Goal: Transaction & Acquisition: Purchase product/service

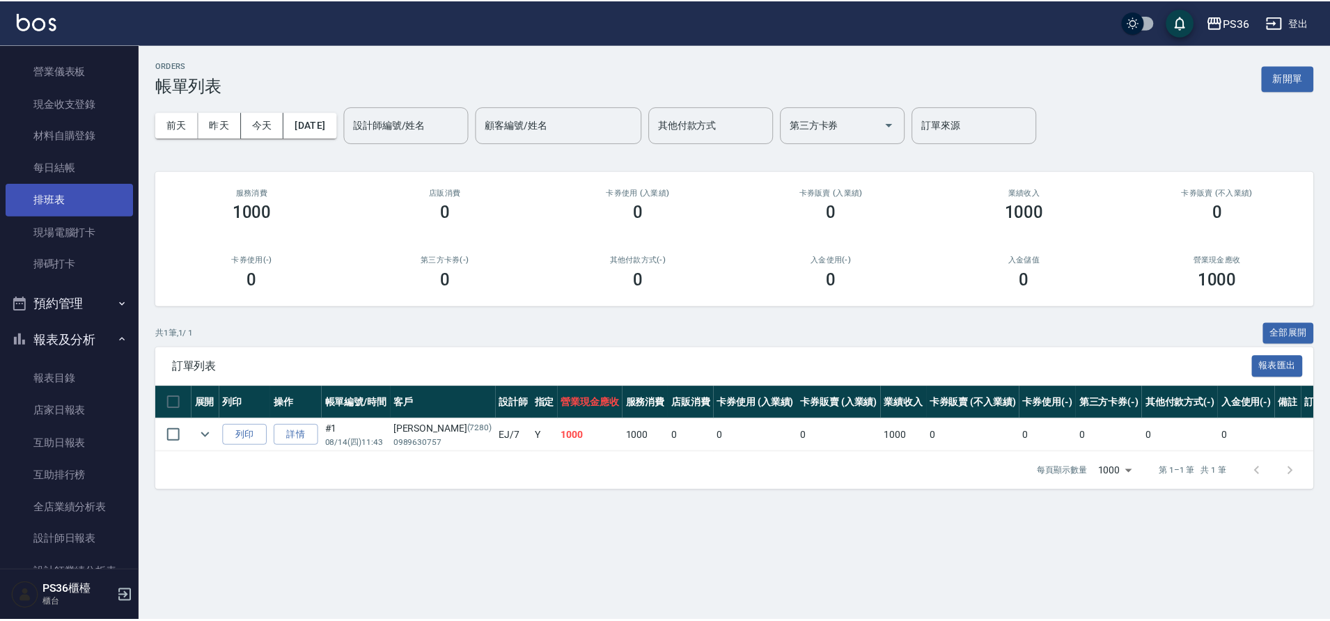
scroll to position [139, 0]
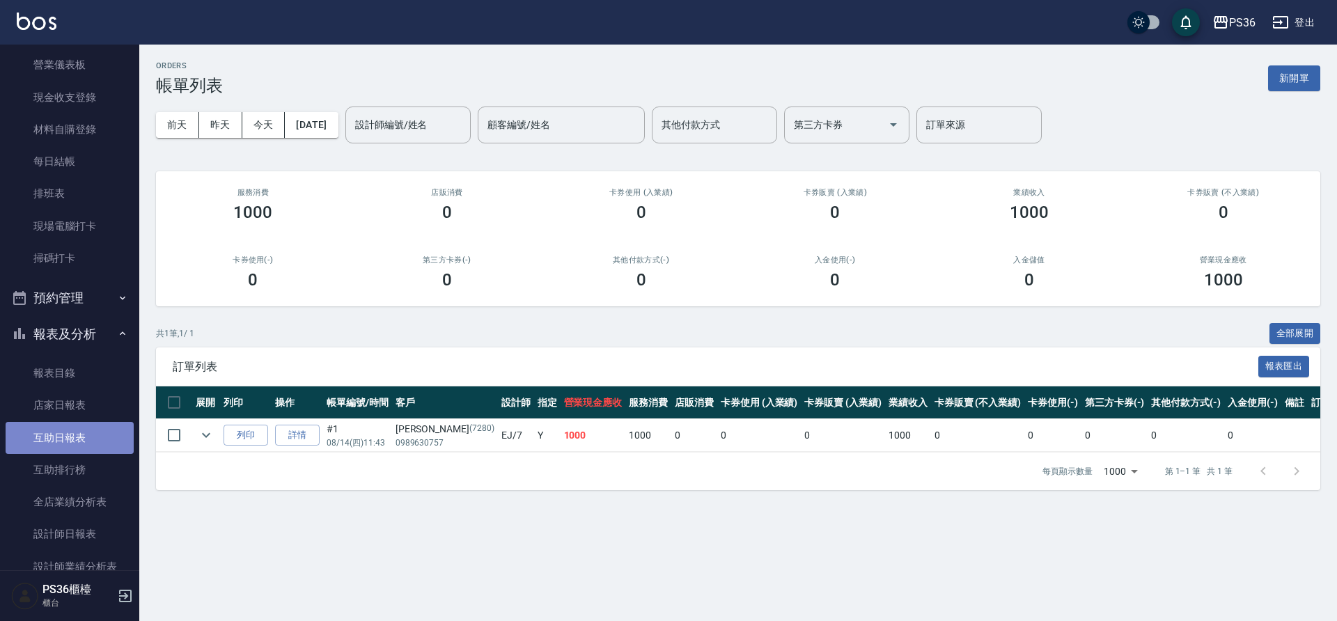
click at [85, 447] on link "互助日報表" at bounding box center [70, 438] width 128 height 32
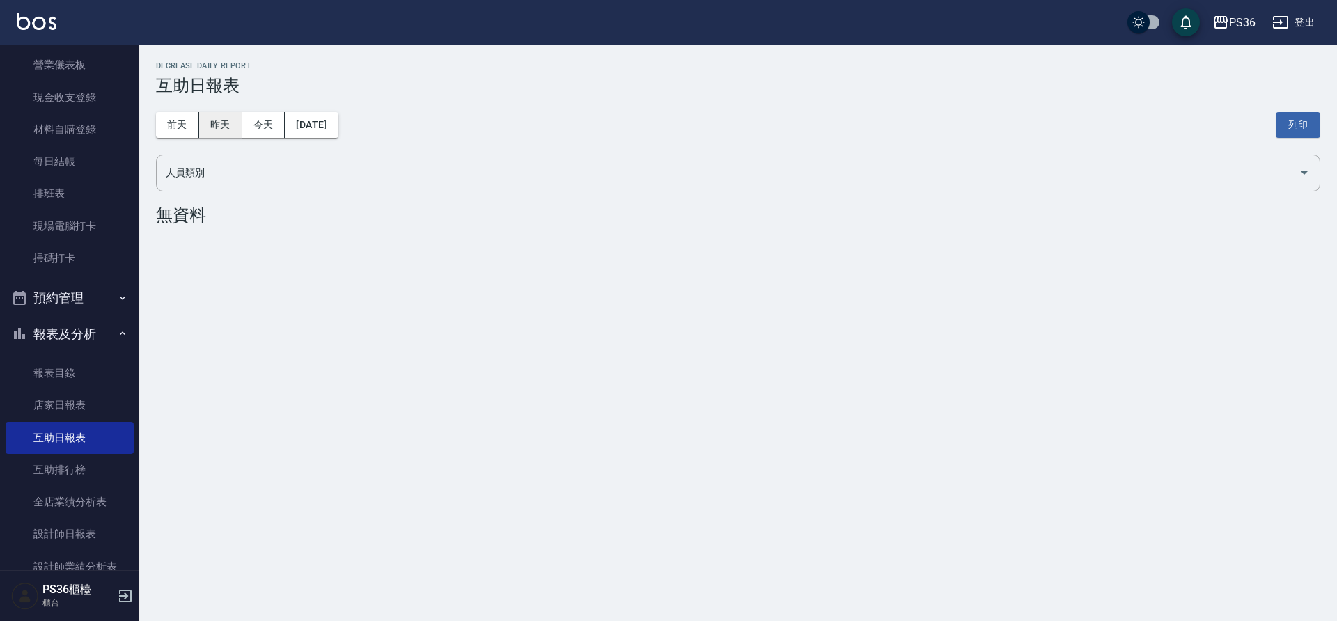
click at [223, 127] on button "昨天" at bounding box center [220, 125] width 43 height 26
click at [192, 130] on button "前天" at bounding box center [177, 125] width 43 height 26
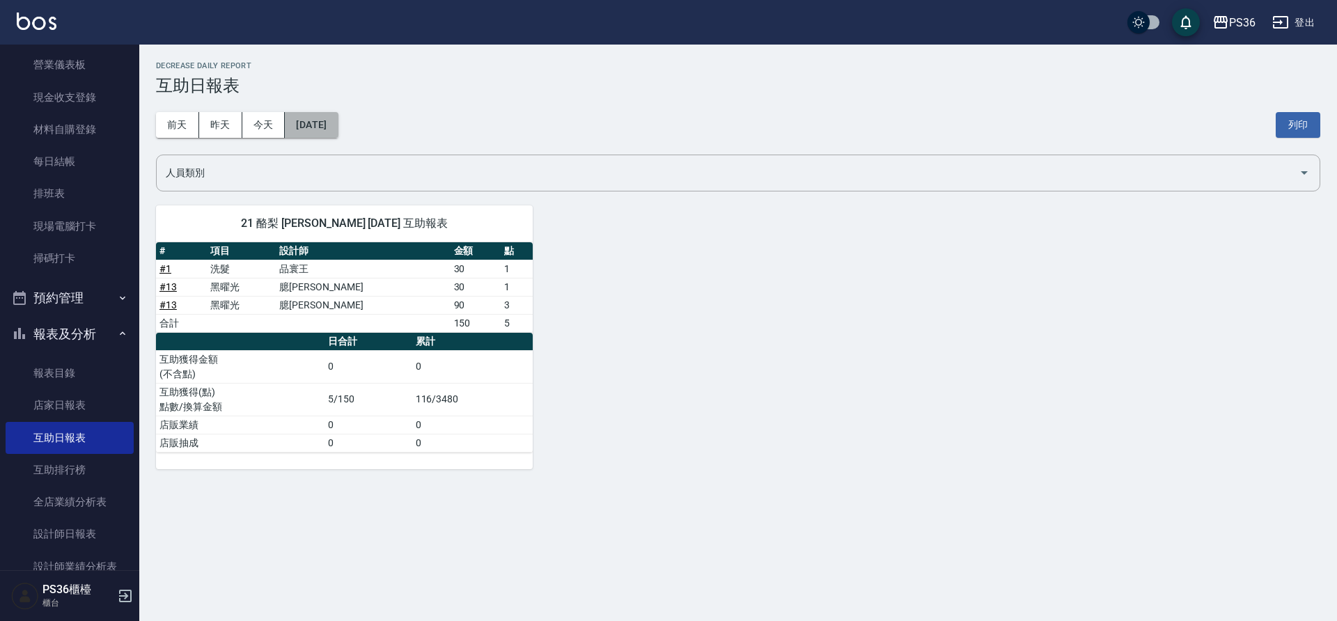
click at [311, 113] on button "[DATE]" at bounding box center [311, 125] width 53 height 26
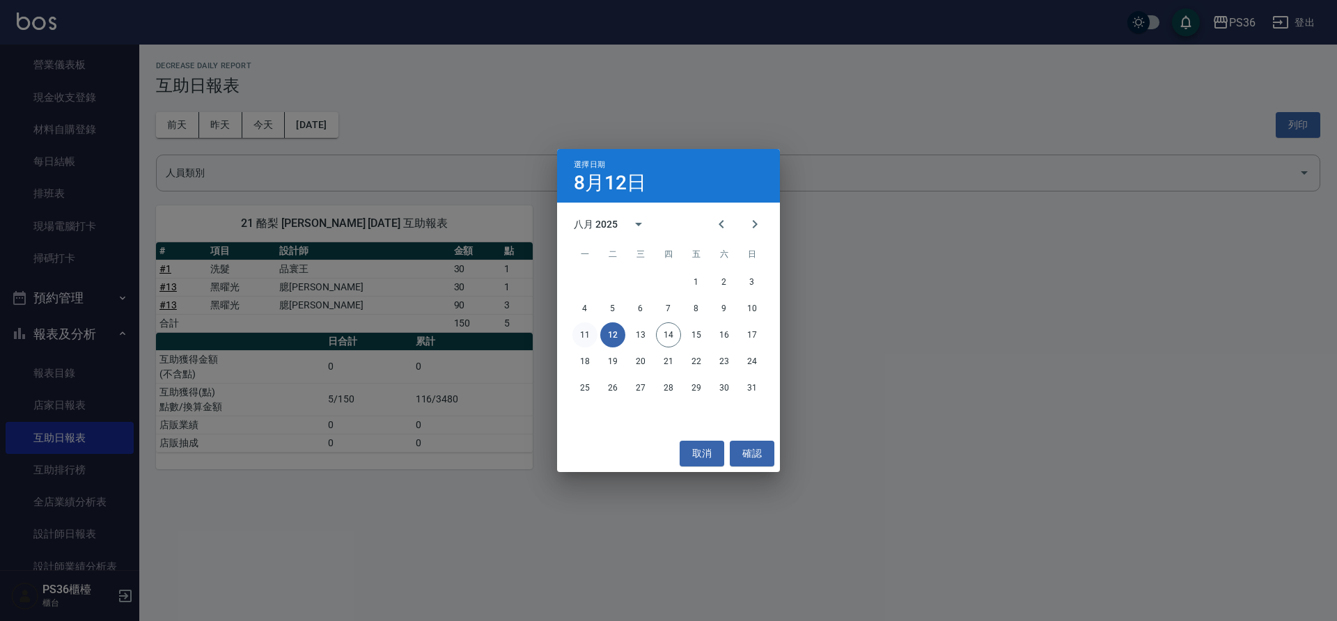
click at [586, 334] on button "11" at bounding box center [584, 334] width 25 height 25
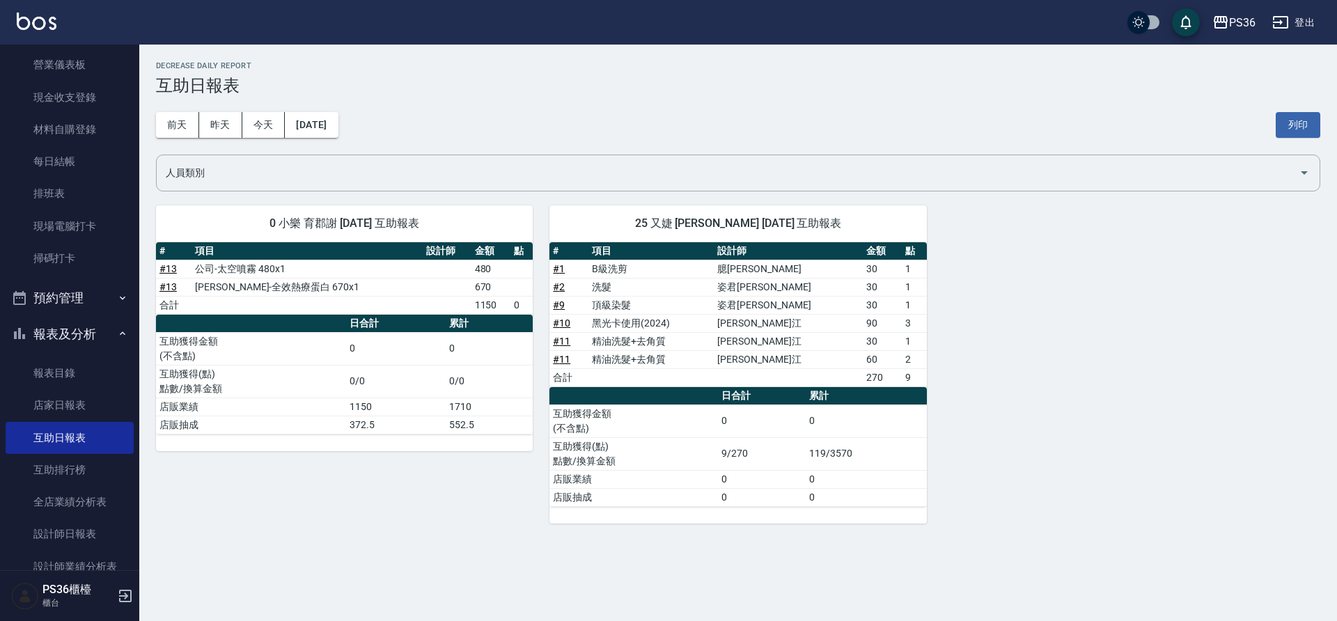
click at [563, 344] on link "# 11" at bounding box center [561, 341] width 17 height 11
click at [93, 531] on link "設計師日報表" at bounding box center [70, 534] width 128 height 32
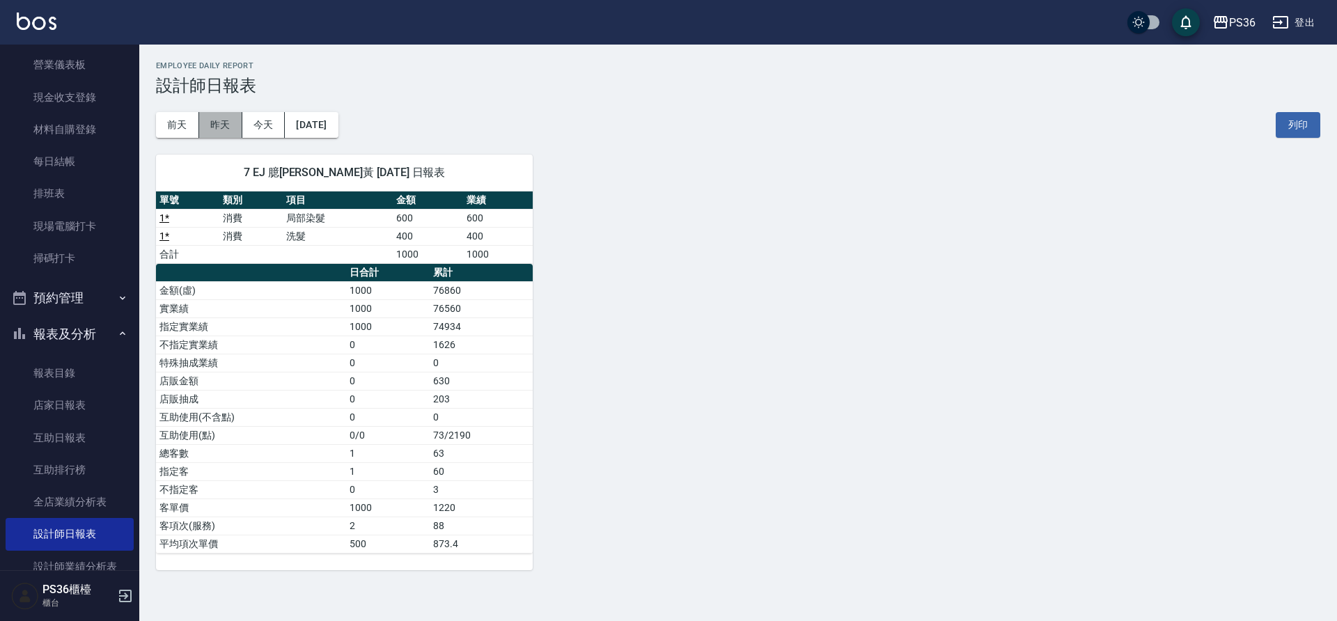
click at [223, 134] on button "昨天" at bounding box center [220, 125] width 43 height 26
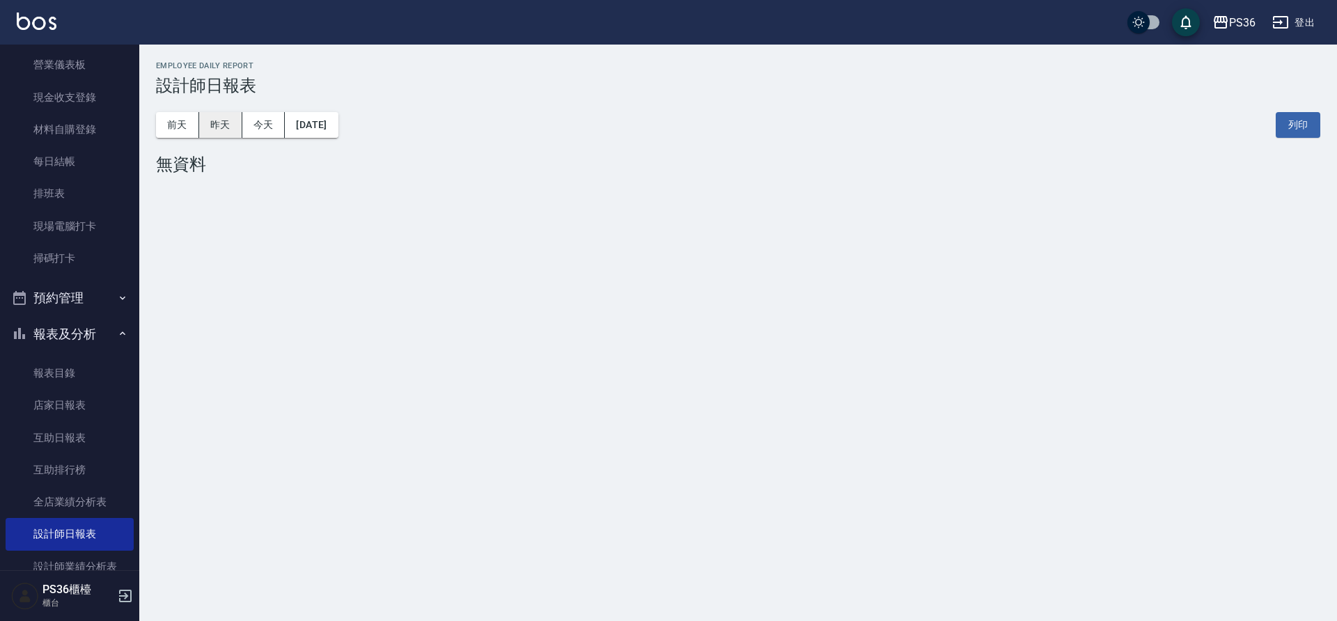
click at [199, 130] on button "昨天" at bounding box center [220, 125] width 43 height 26
click at [187, 134] on button "前天" at bounding box center [177, 125] width 43 height 26
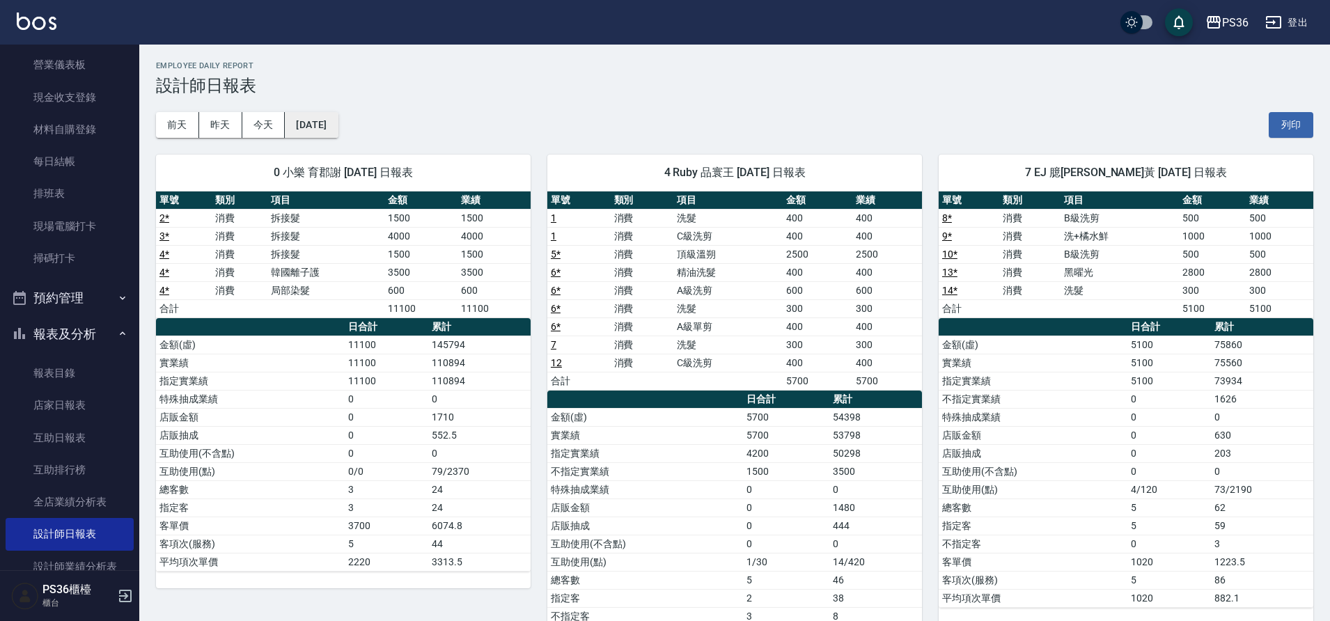
click at [309, 128] on button "[DATE]" at bounding box center [311, 125] width 53 height 26
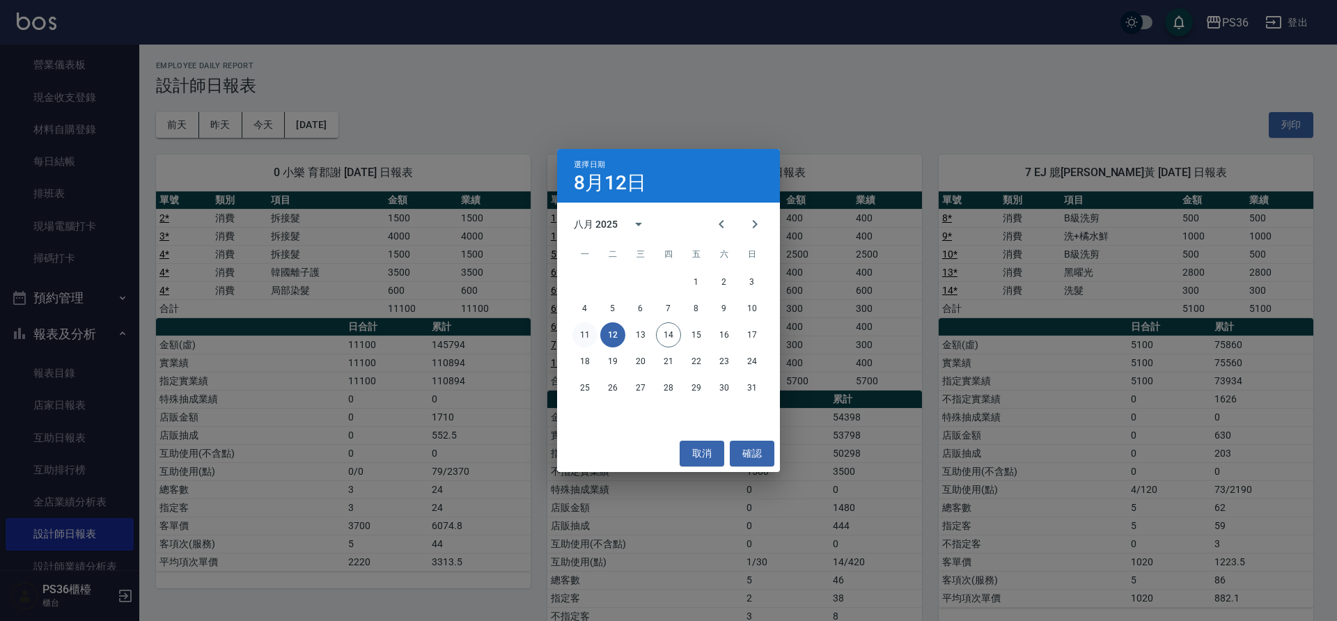
click at [582, 331] on button "11" at bounding box center [584, 334] width 25 height 25
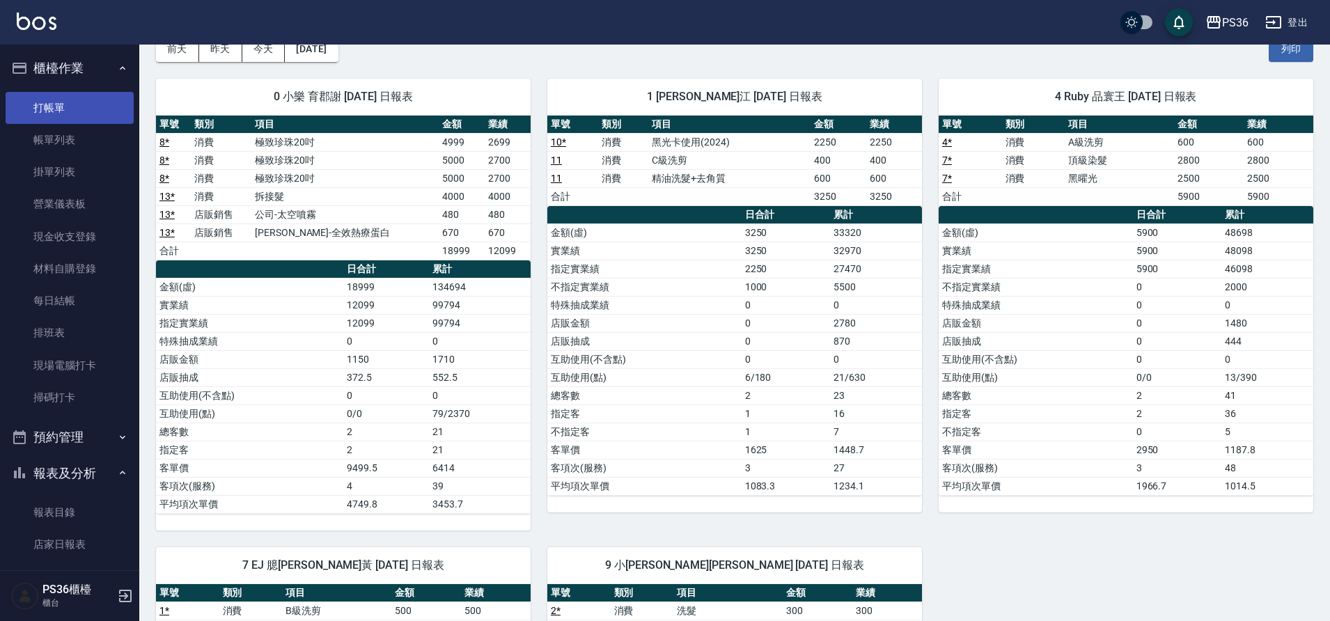
scroll to position [70, 0]
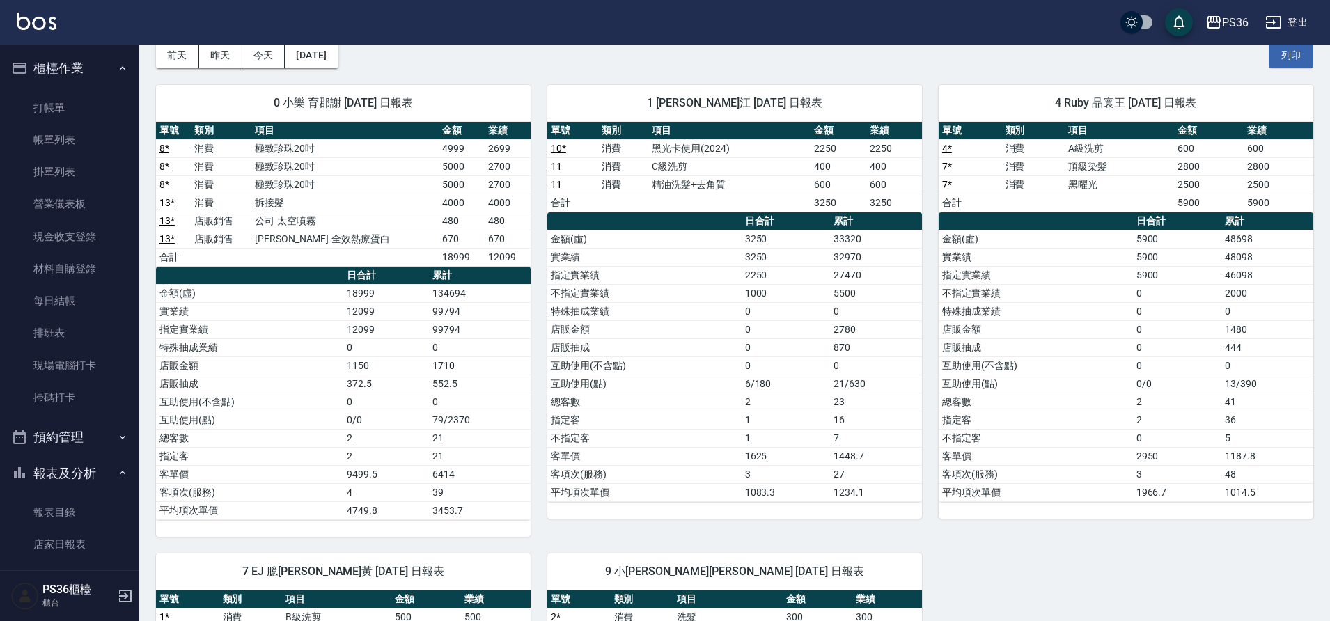
click at [56, 86] on ul "打帳單 帳單列表 掛單列表 營業儀表板 現金收支登錄 材料自購登錄 每日結帳 排班表 現場電腦打卡 掃碼打卡" at bounding box center [70, 253] width 128 height 334
click at [63, 108] on link "打帳單" at bounding box center [70, 108] width 128 height 32
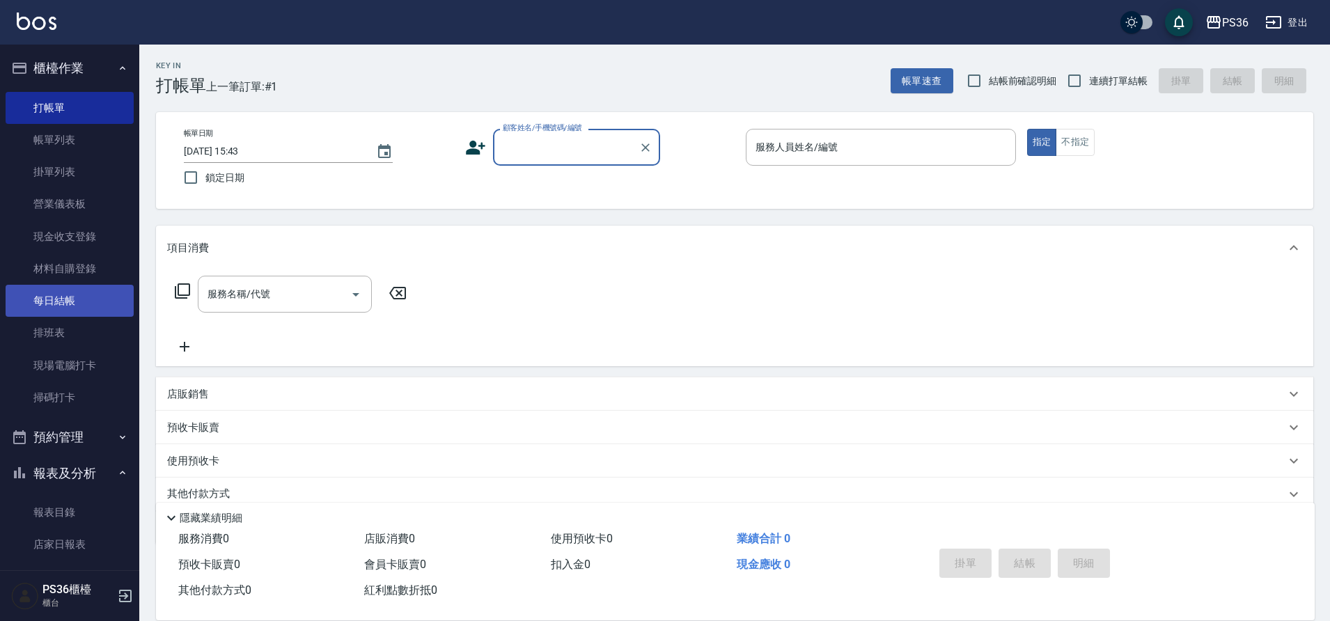
click at [94, 296] on link "每日結帳" at bounding box center [70, 301] width 128 height 32
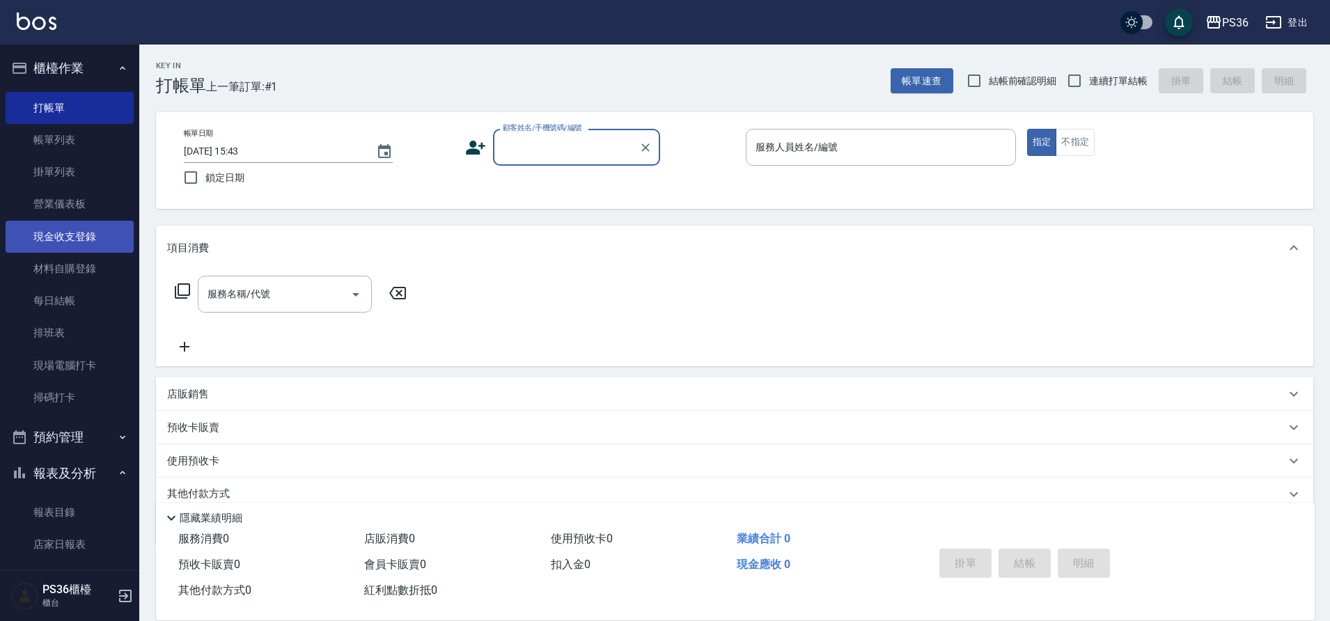
click at [89, 249] on link "現金收支登錄" at bounding box center [70, 237] width 128 height 32
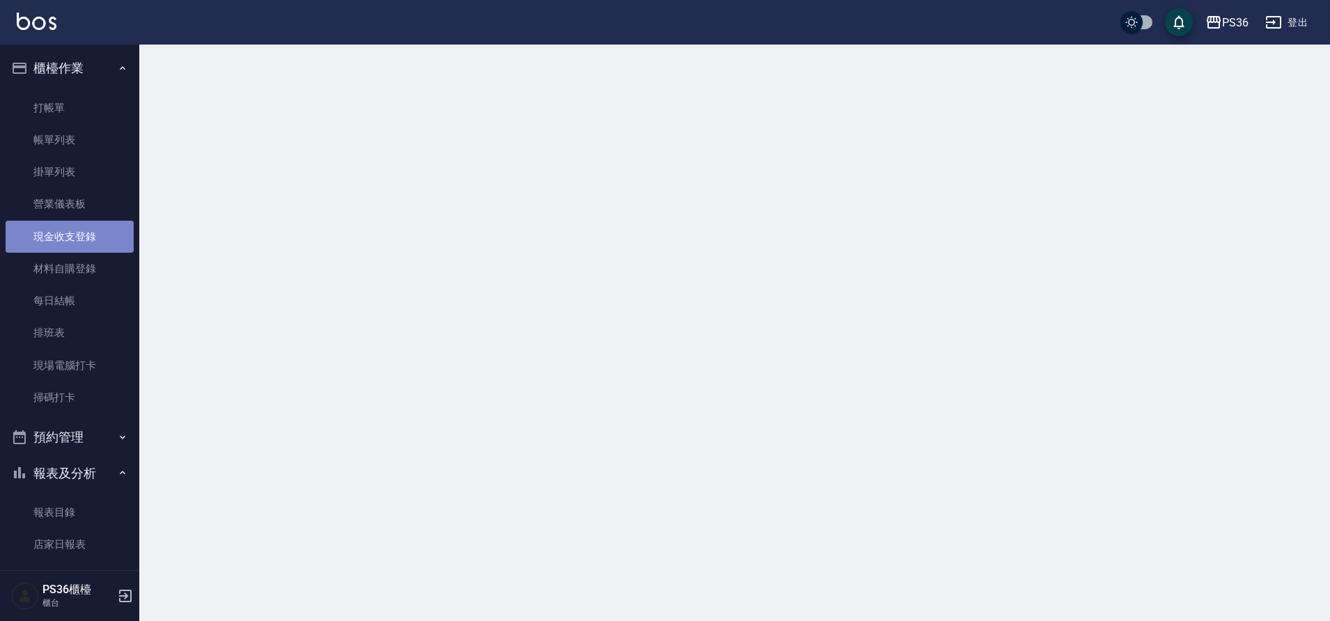
click at [89, 249] on link "現金收支登錄" at bounding box center [70, 237] width 128 height 32
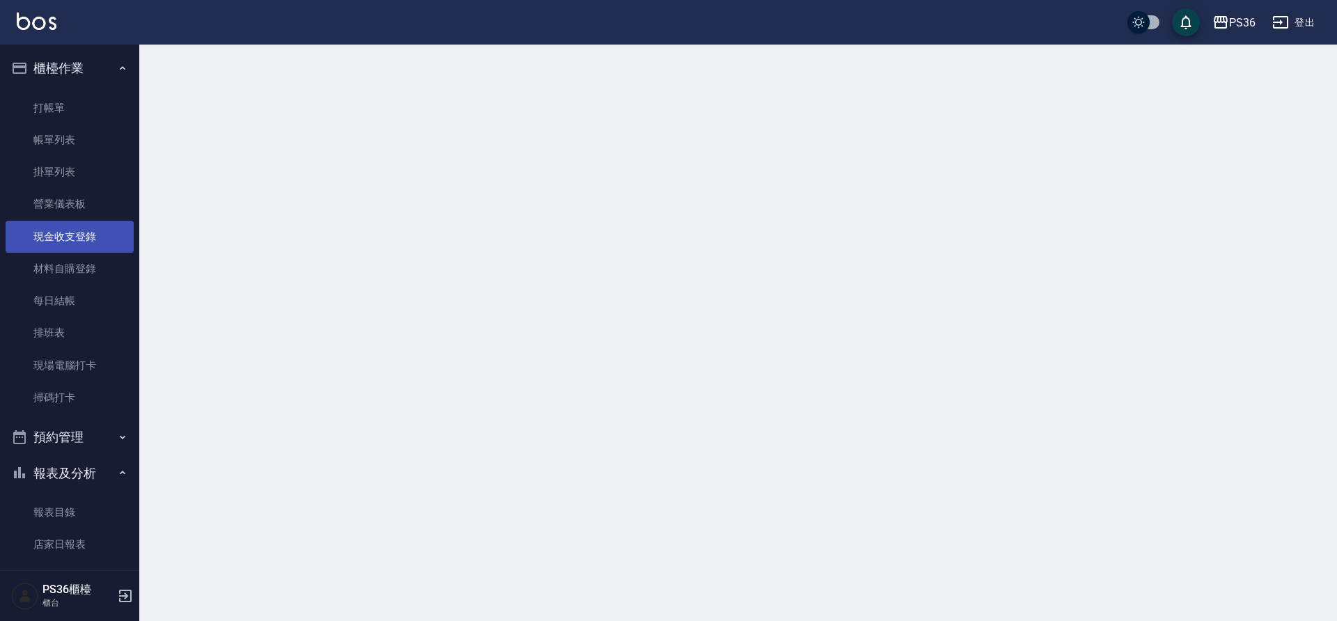
click at [89, 249] on link "現金收支登錄" at bounding box center [70, 237] width 128 height 32
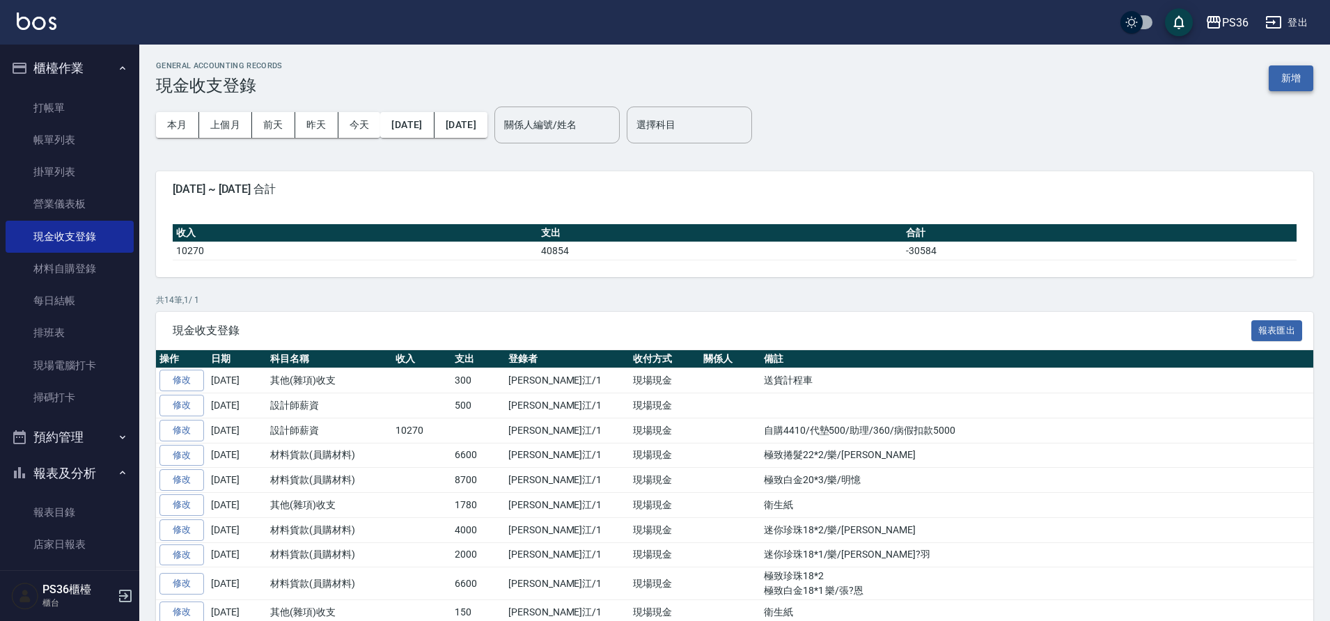
click at [1300, 80] on button "新增" at bounding box center [1291, 78] width 45 height 26
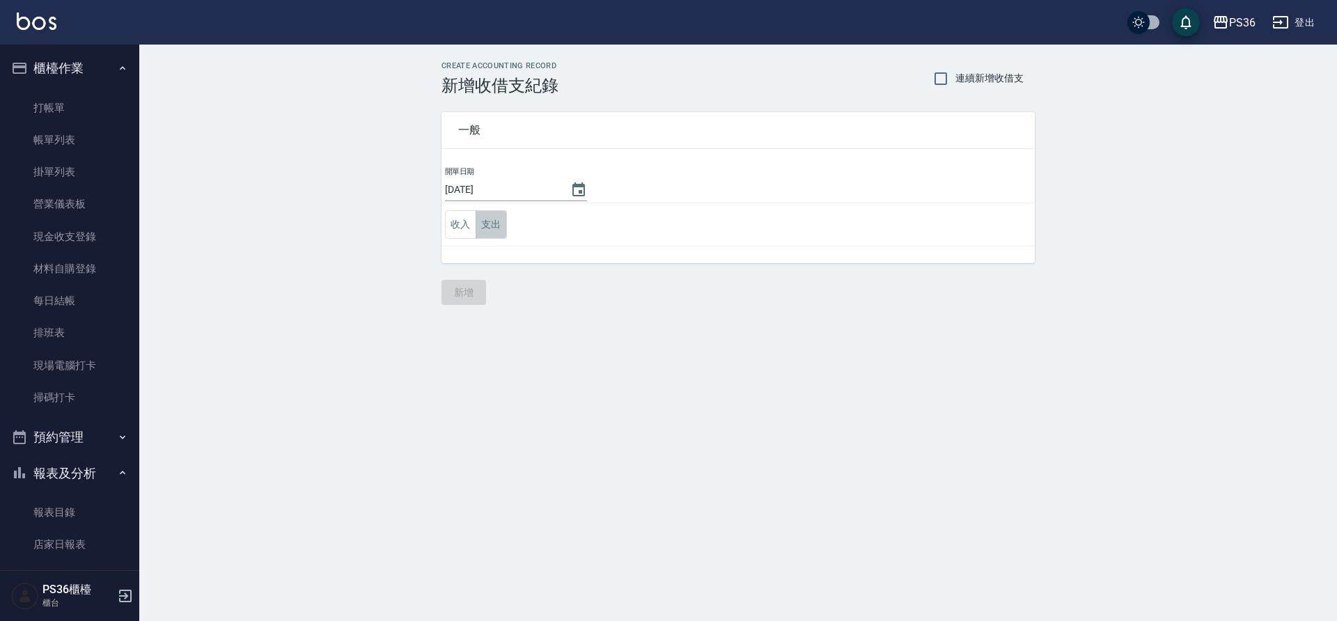
click at [497, 237] on button "支出" at bounding box center [491, 224] width 31 height 29
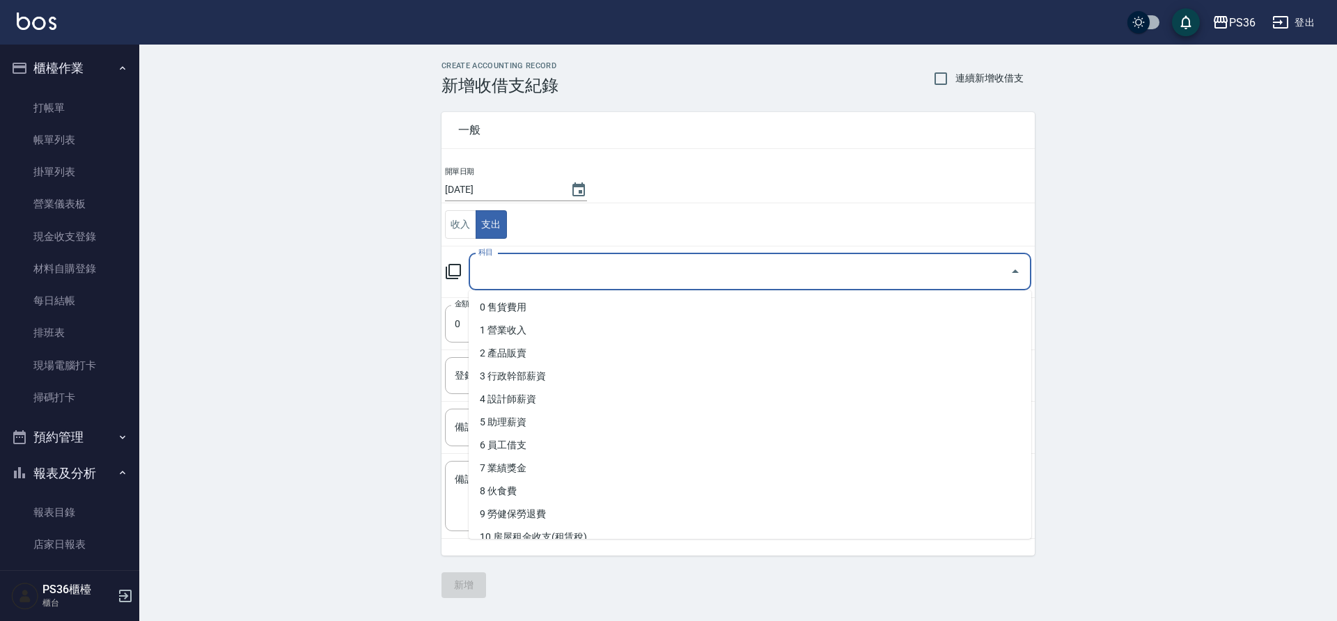
click at [532, 267] on input "科目" at bounding box center [739, 272] width 529 height 24
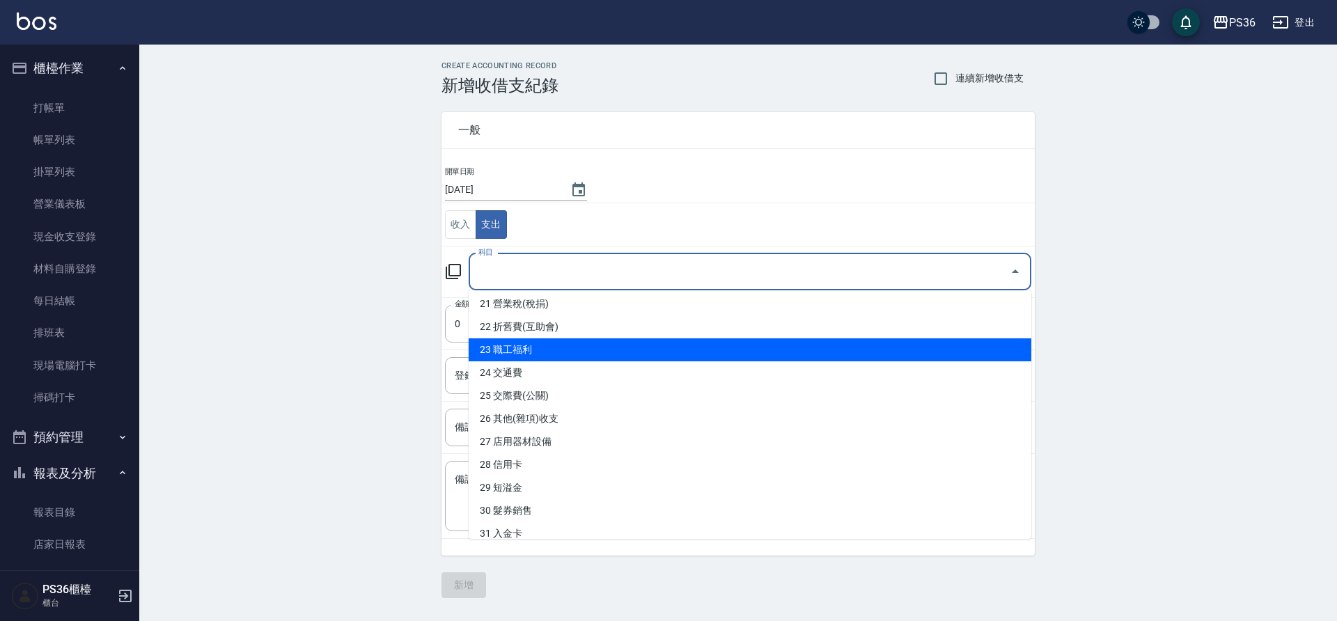
scroll to position [488, 0]
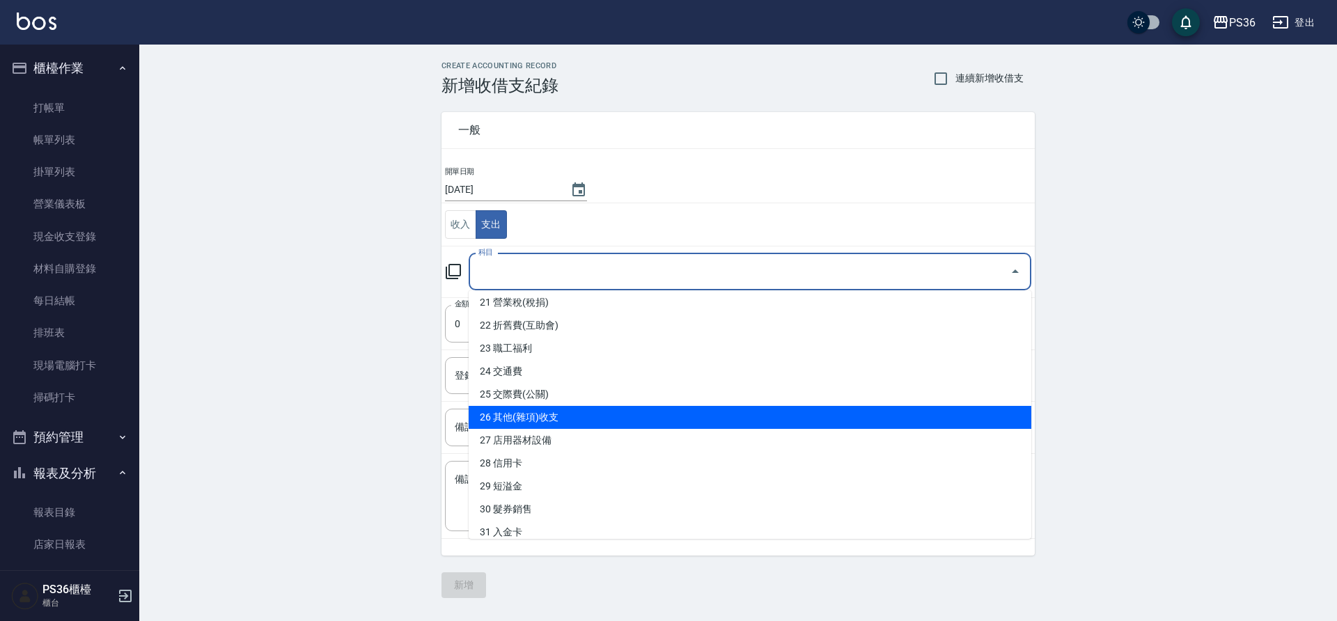
click at [553, 414] on li "26 其他(雜項)收支" at bounding box center [750, 417] width 563 height 23
type input "26 其他(雜項)收支"
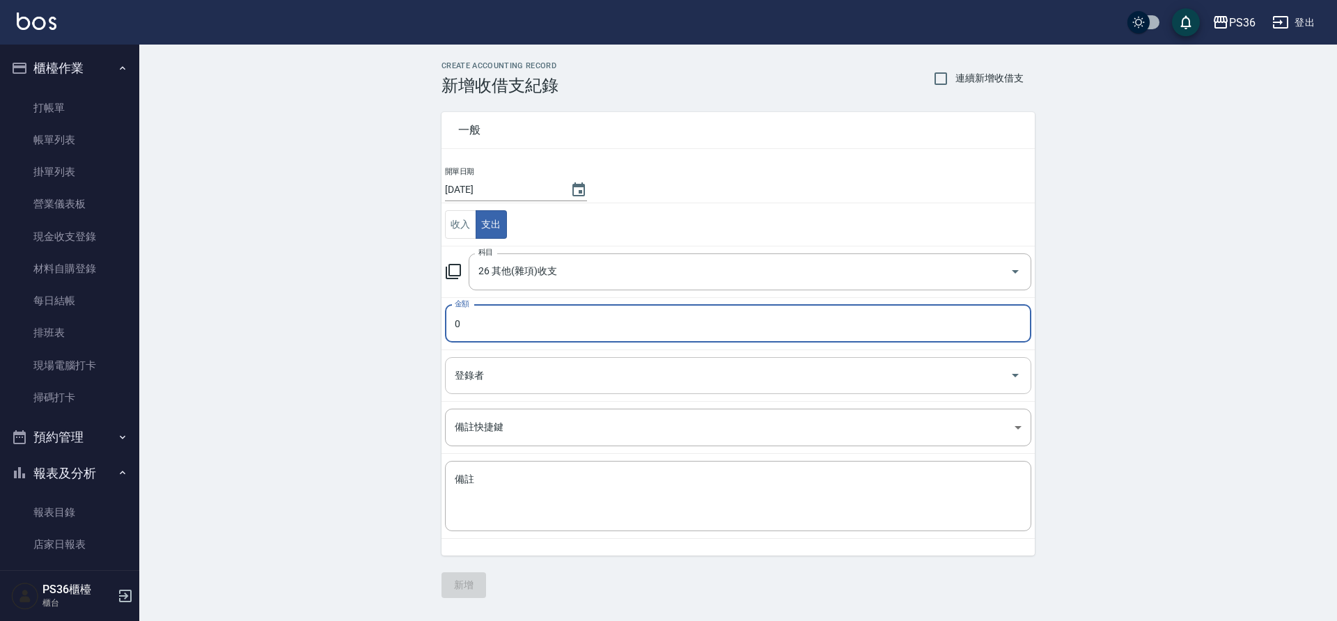
click at [551, 386] on input "登錄者" at bounding box center [727, 376] width 553 height 24
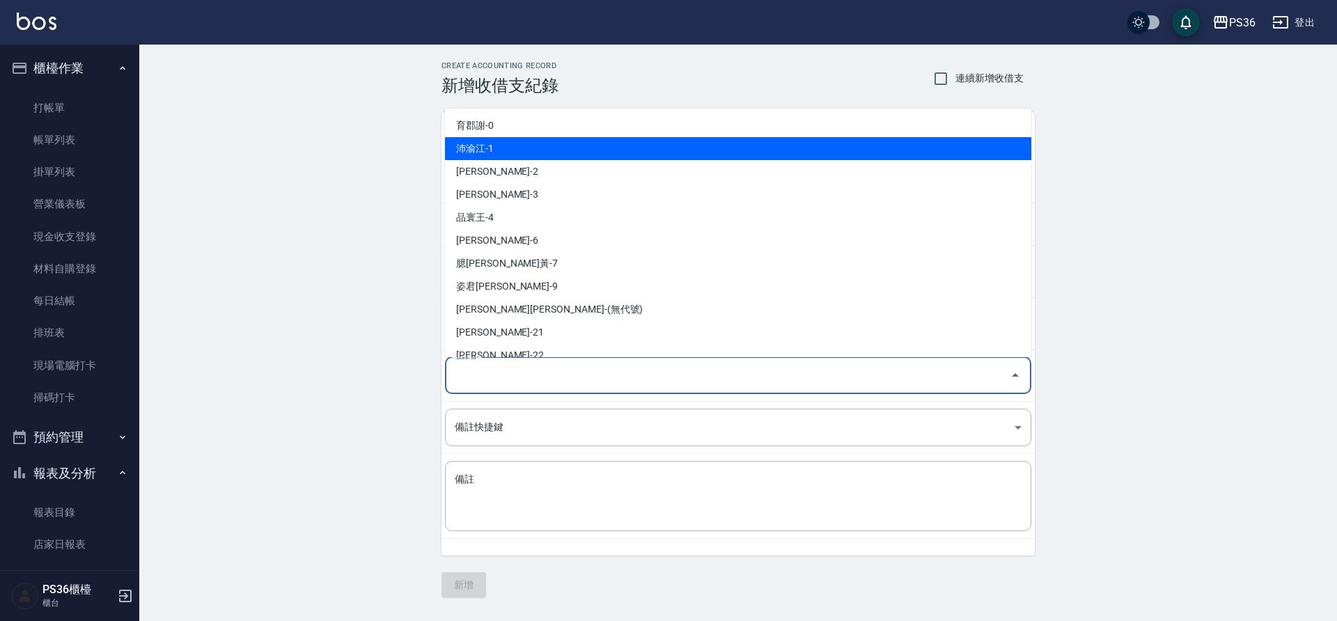
click at [540, 153] on li "沛渝江-1" at bounding box center [738, 148] width 586 height 23
type input "沛渝江-1"
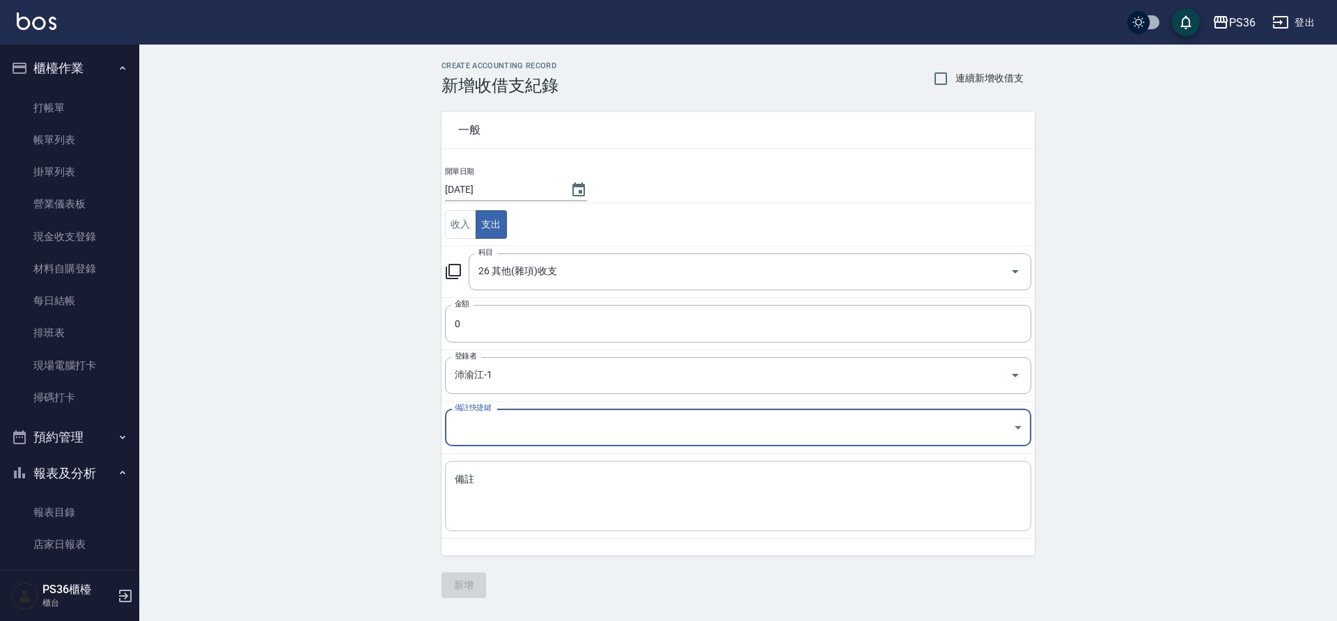
click at [512, 498] on textarea "備註" at bounding box center [738, 496] width 567 height 47
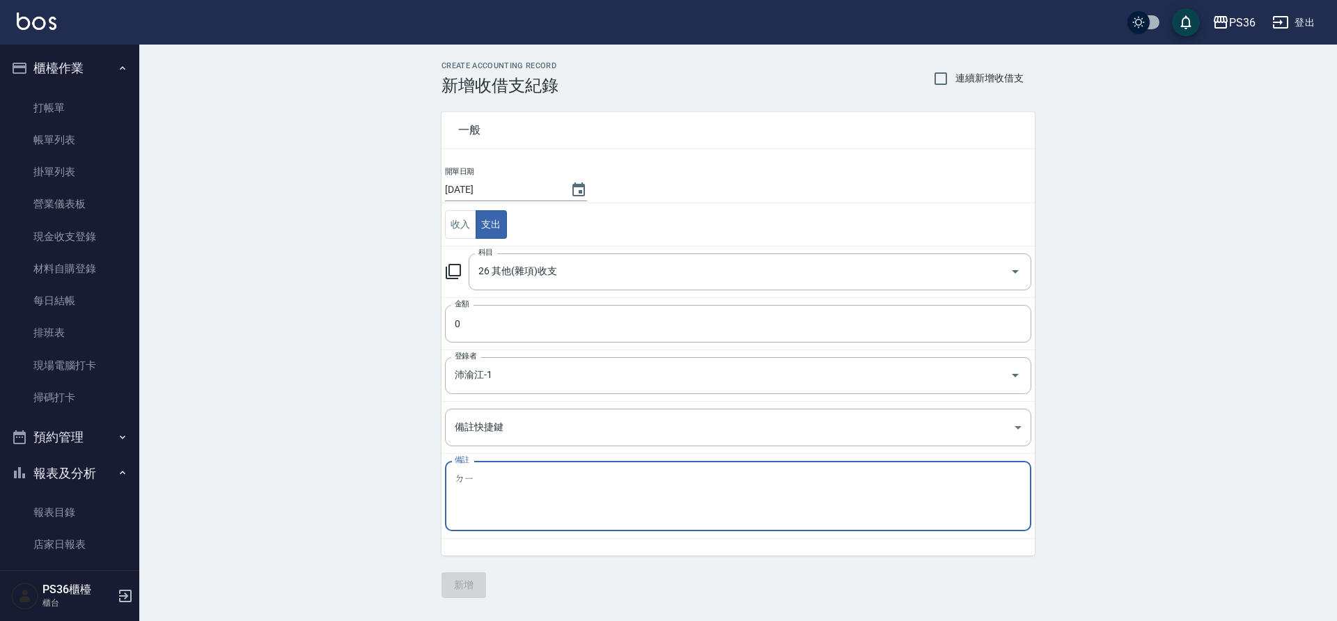
type textarea "ㄉ"
type textarea "公"
type textarea "公司匯款 匯費"
click at [554, 325] on input "0" at bounding box center [738, 324] width 586 height 38
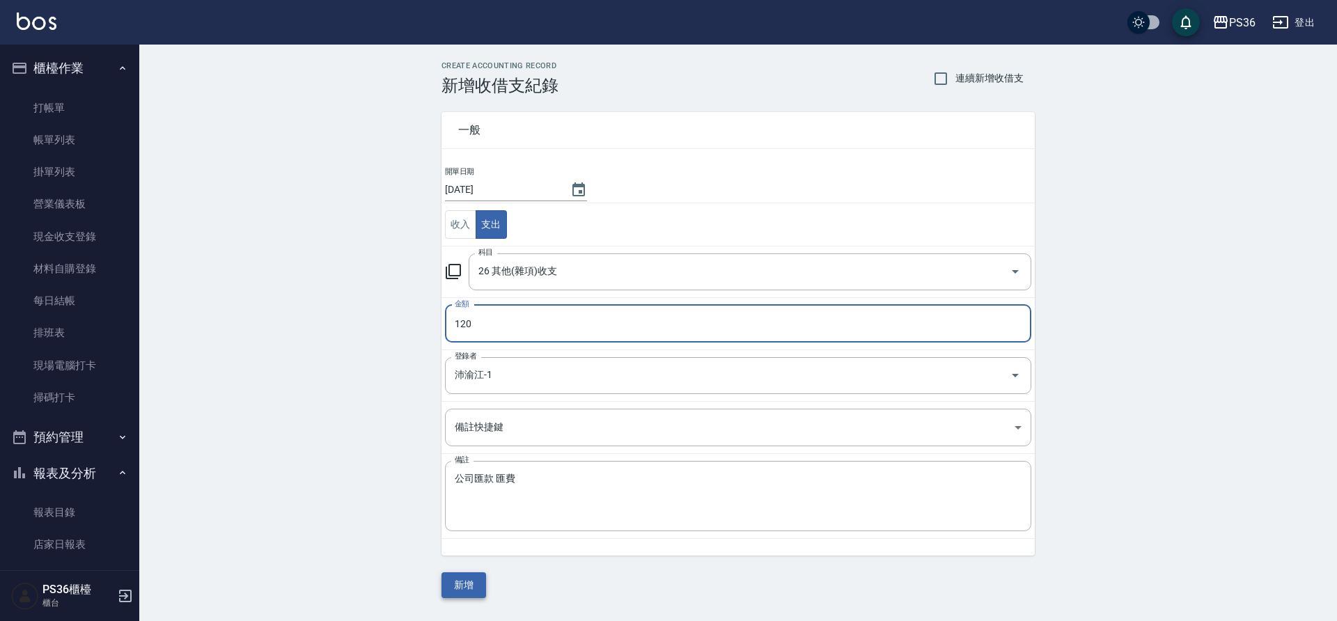
type input "120"
click at [455, 578] on button "新增" at bounding box center [464, 585] width 45 height 26
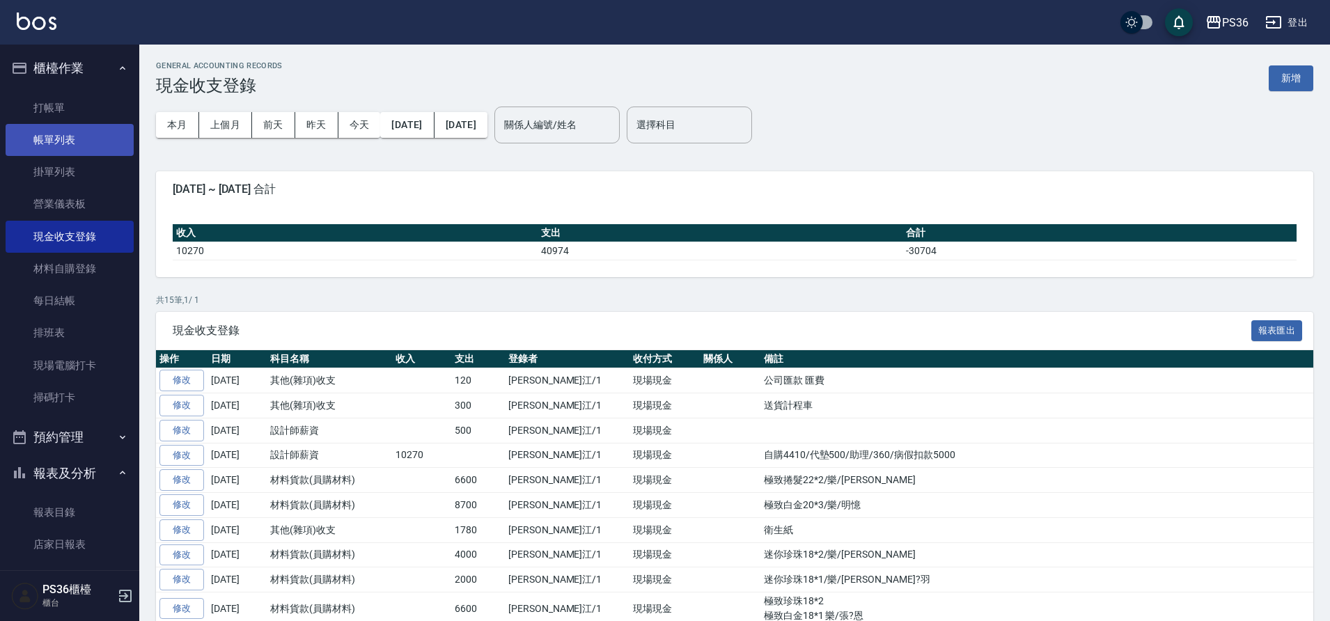
click at [95, 138] on link "帳單列表" at bounding box center [70, 140] width 128 height 32
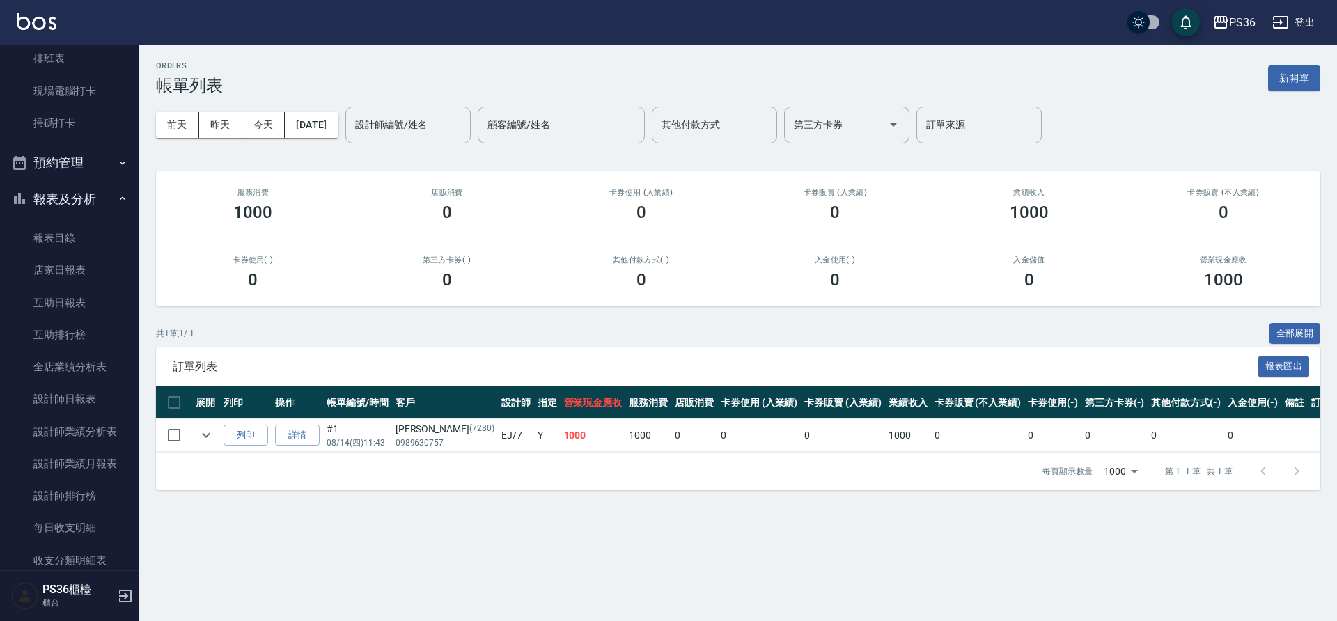
scroll to position [279, 0]
click at [81, 394] on link "設計師日報表" at bounding box center [70, 395] width 128 height 32
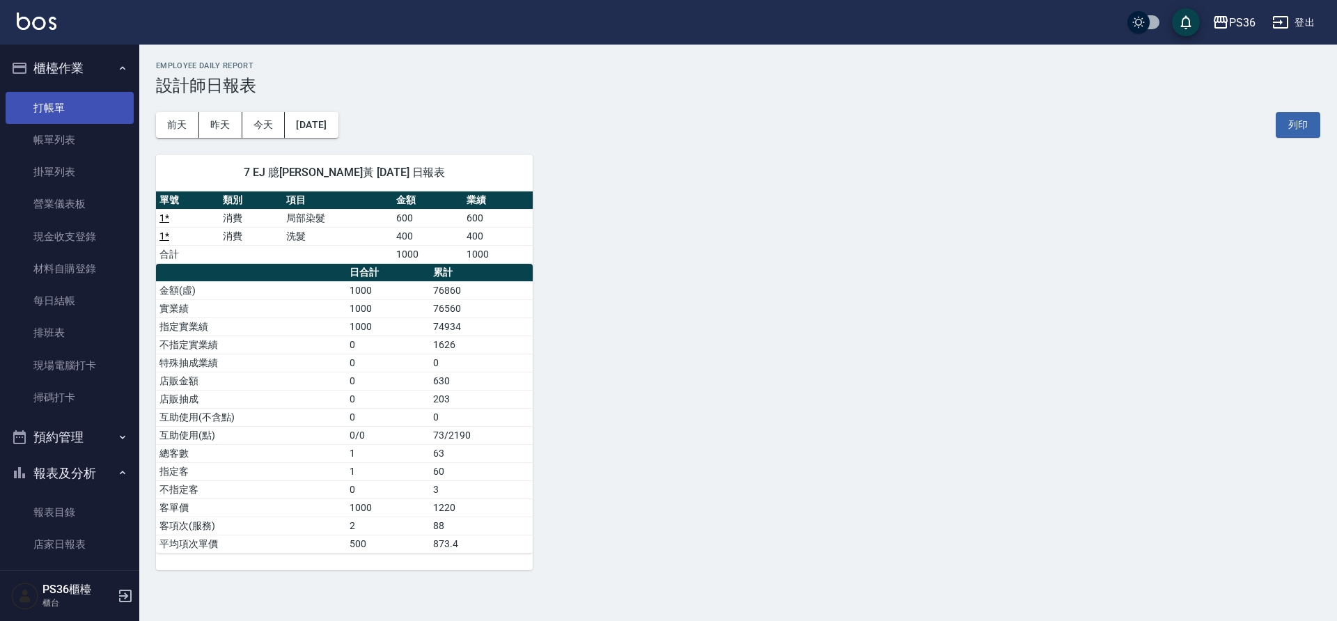
click at [57, 103] on link "打帳單" at bounding box center [70, 108] width 128 height 32
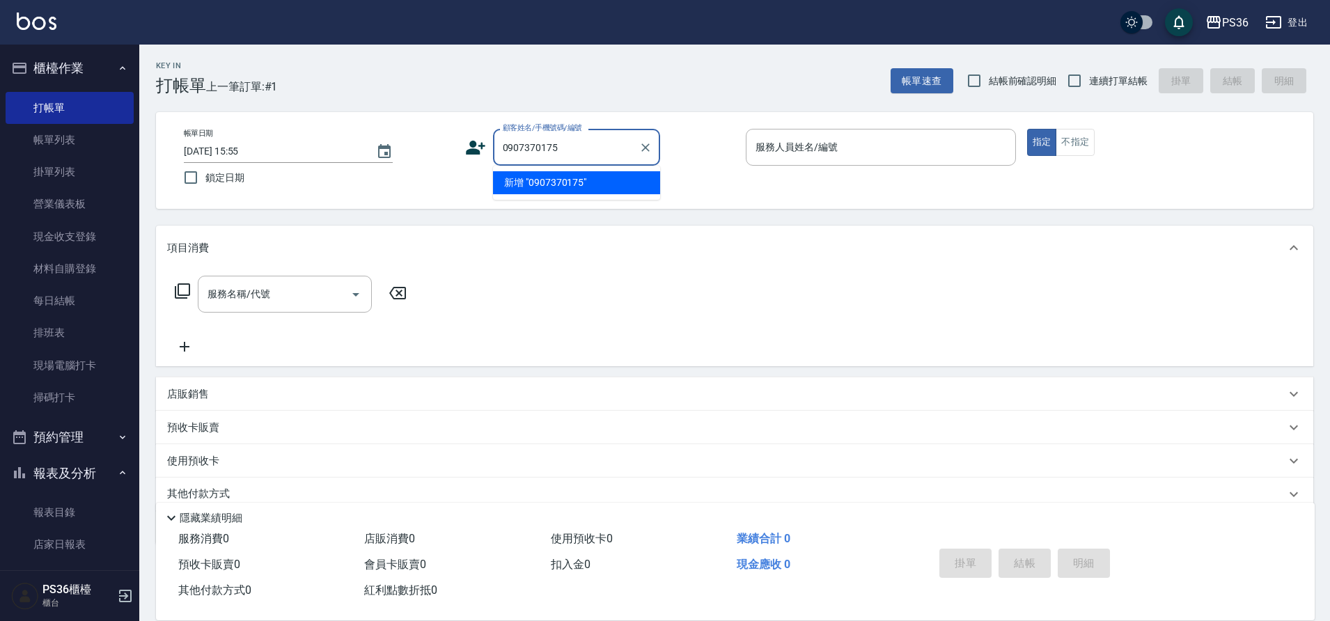
click at [537, 187] on li "新增 "0907370175"" at bounding box center [576, 182] width 167 height 23
type input "0907370175"
click at [474, 150] on icon at bounding box center [476, 148] width 20 height 14
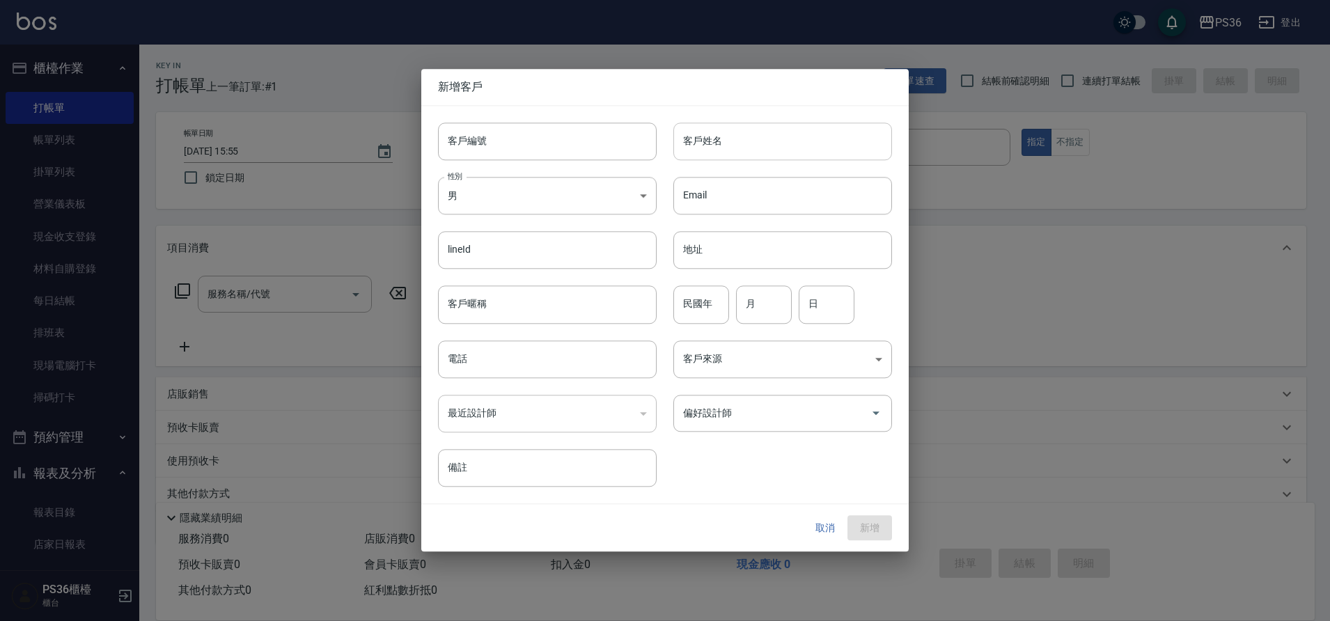
type input "0907370175"
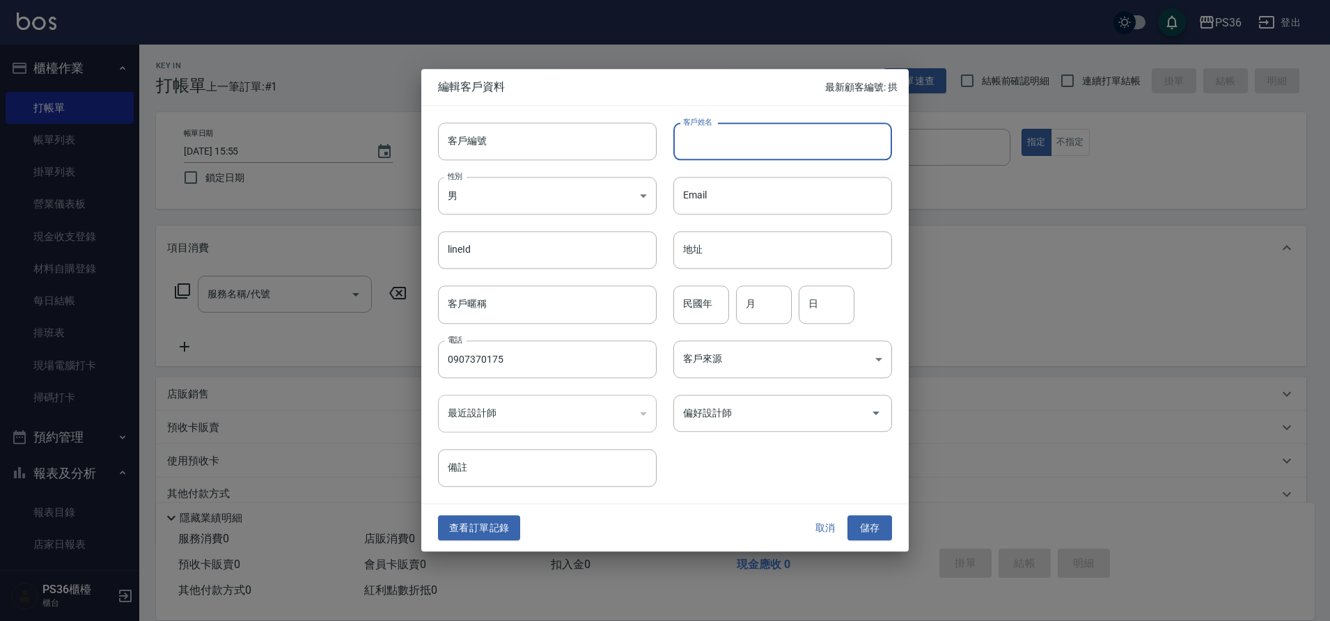
click at [763, 139] on input "客戶姓名" at bounding box center [782, 142] width 219 height 38
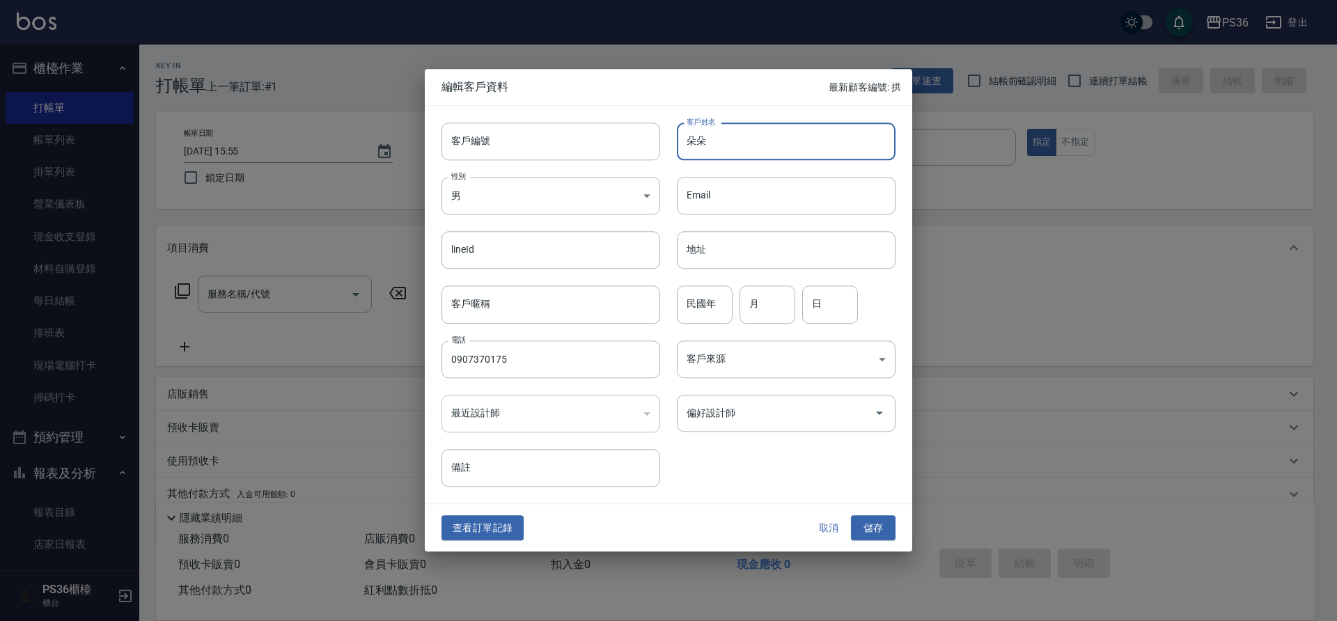
type input "朵朵"
click at [605, 217] on div "lineId lineId" at bounding box center [542, 242] width 235 height 54
click at [600, 194] on body "PS36 登出 櫃檯作業 打帳單 帳單列表 掛單列表 營業儀表板 現金收支登錄 材料自購登錄 每日結帳 排班表 現場電腦打卡 掃碼打卡 預約管理 預約管理 單…" at bounding box center [668, 339] width 1337 height 678
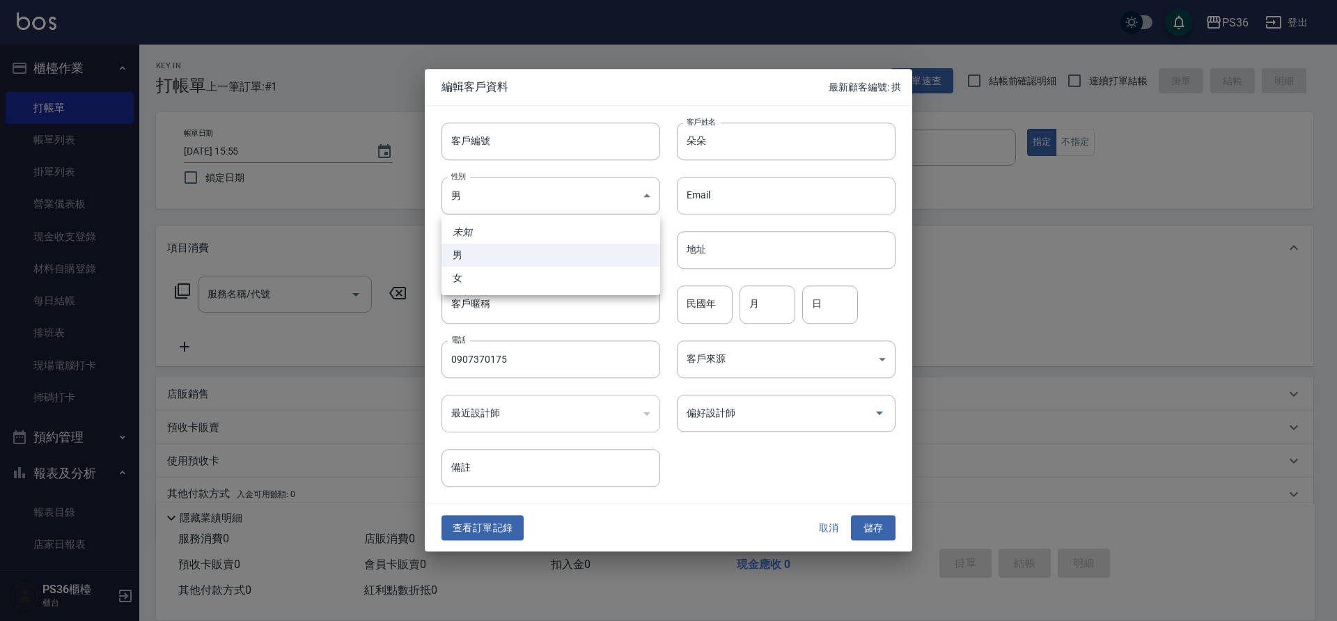
click at [586, 281] on li "女" at bounding box center [551, 278] width 219 height 23
type input "[DEMOGRAPHIC_DATA]"
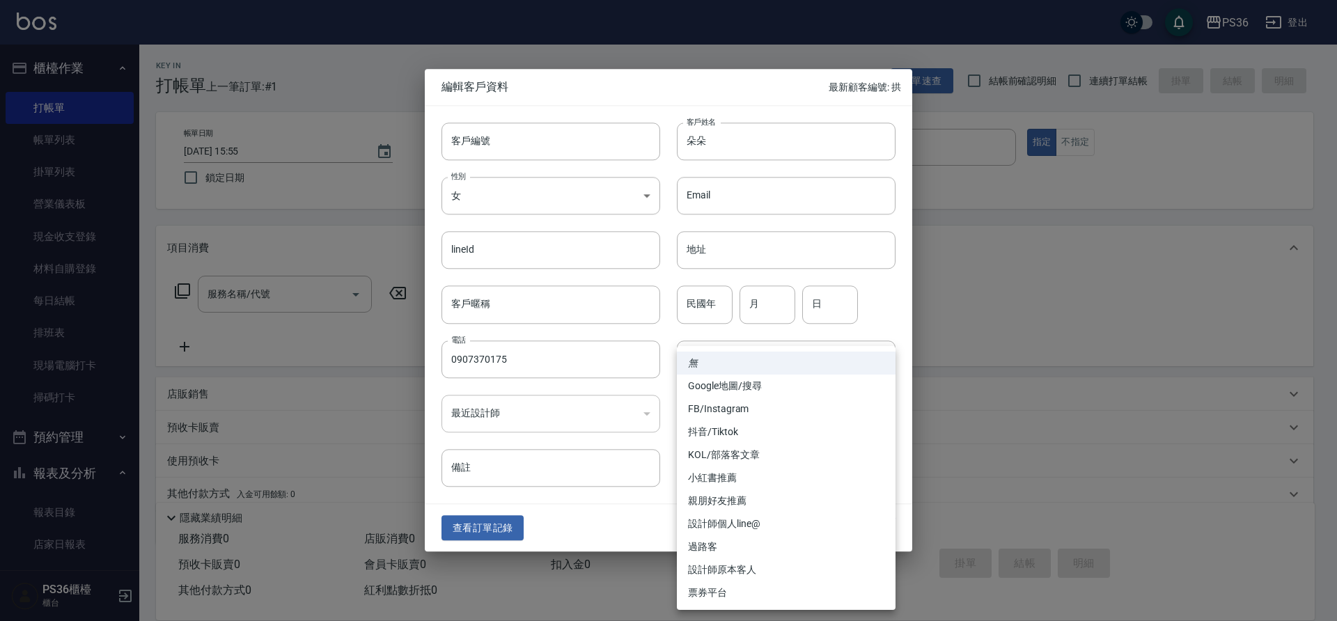
click at [769, 349] on body "PS36 登出 櫃檯作業 打帳單 帳單列表 掛單列表 營業儀表板 現金收支登錄 材料自購登錄 每日結帳 排班表 現場電腦打卡 掃碼打卡 預約管理 預約管理 單…" at bounding box center [668, 339] width 1337 height 678
click at [777, 496] on li "親朋好友推薦" at bounding box center [786, 501] width 219 height 23
type input "親朋好友推薦"
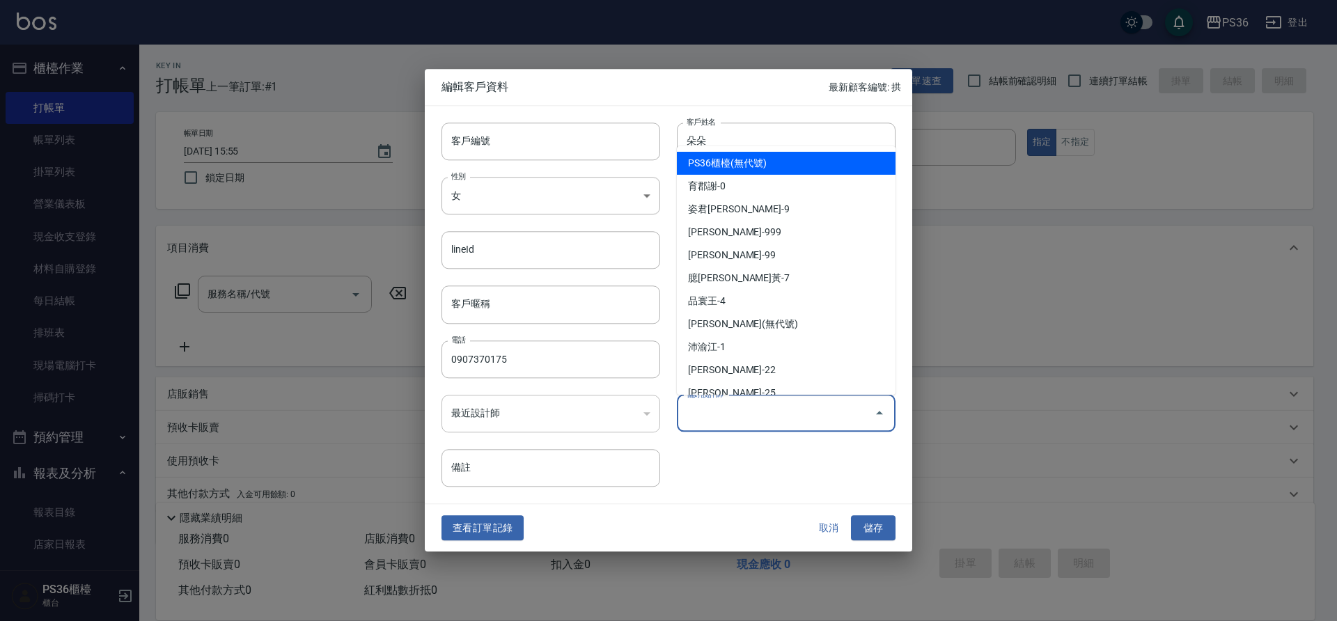
click at [841, 417] on input "偏好設計師" at bounding box center [775, 413] width 185 height 24
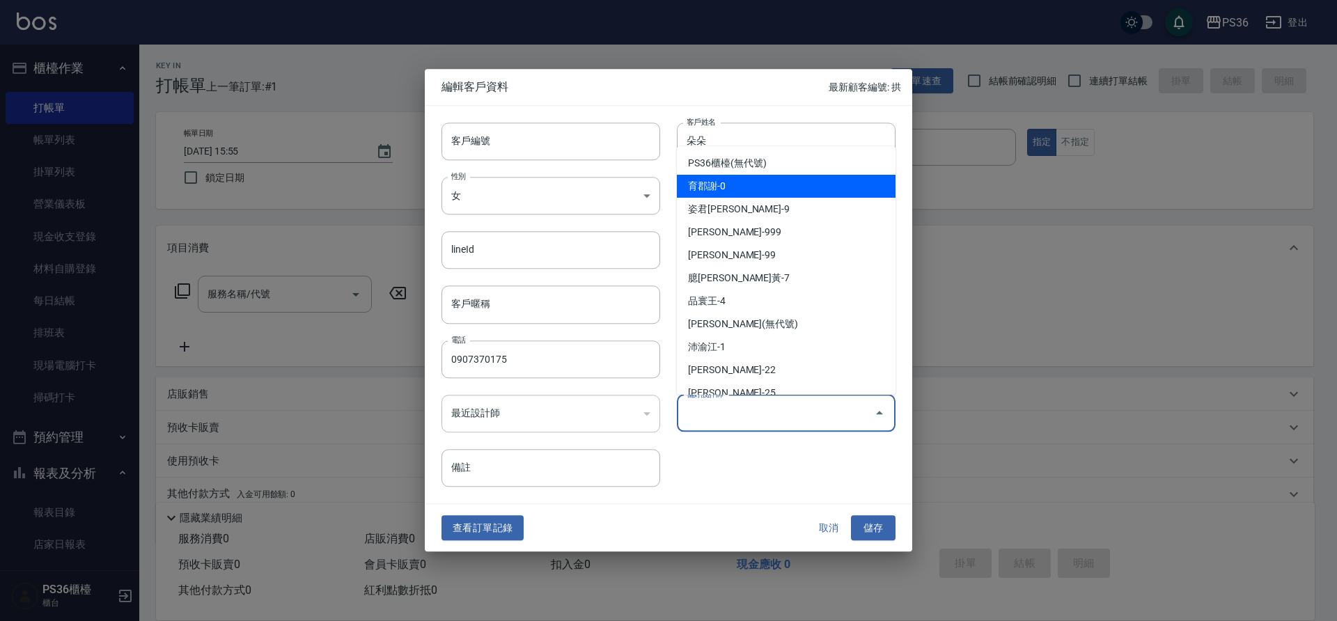
click at [774, 176] on li "育郡謝-0" at bounding box center [786, 186] width 219 height 23
type input "育郡謝"
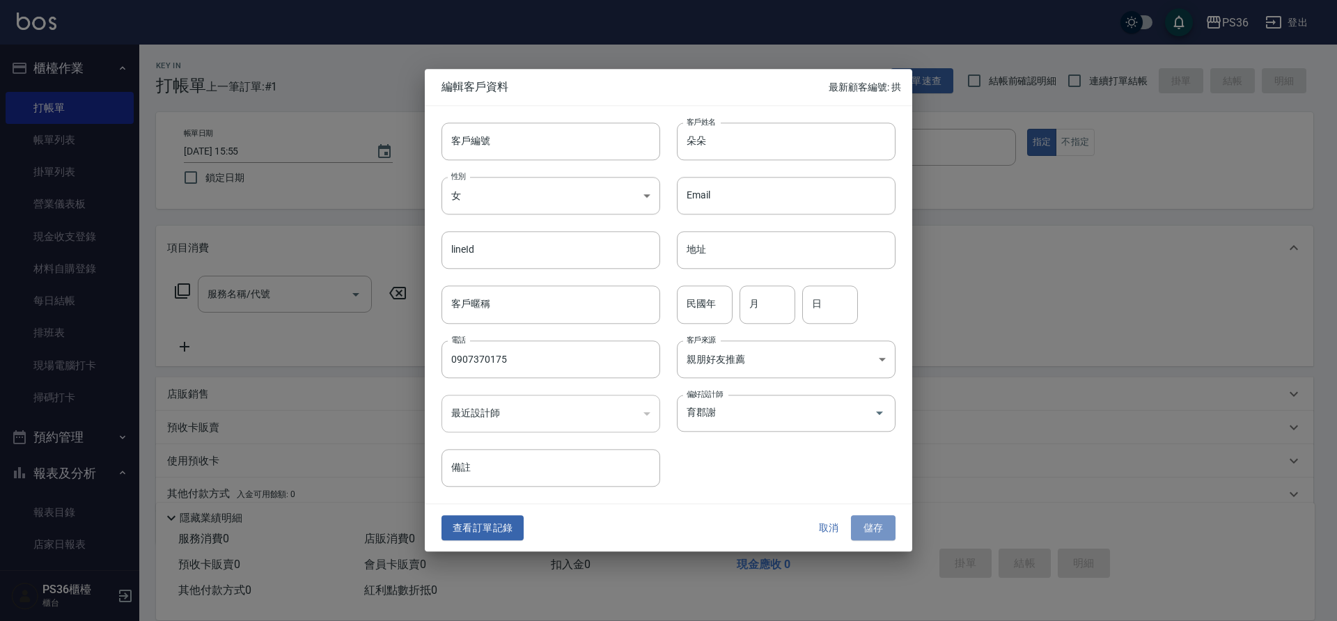
click at [876, 530] on button "儲存" at bounding box center [873, 528] width 45 height 26
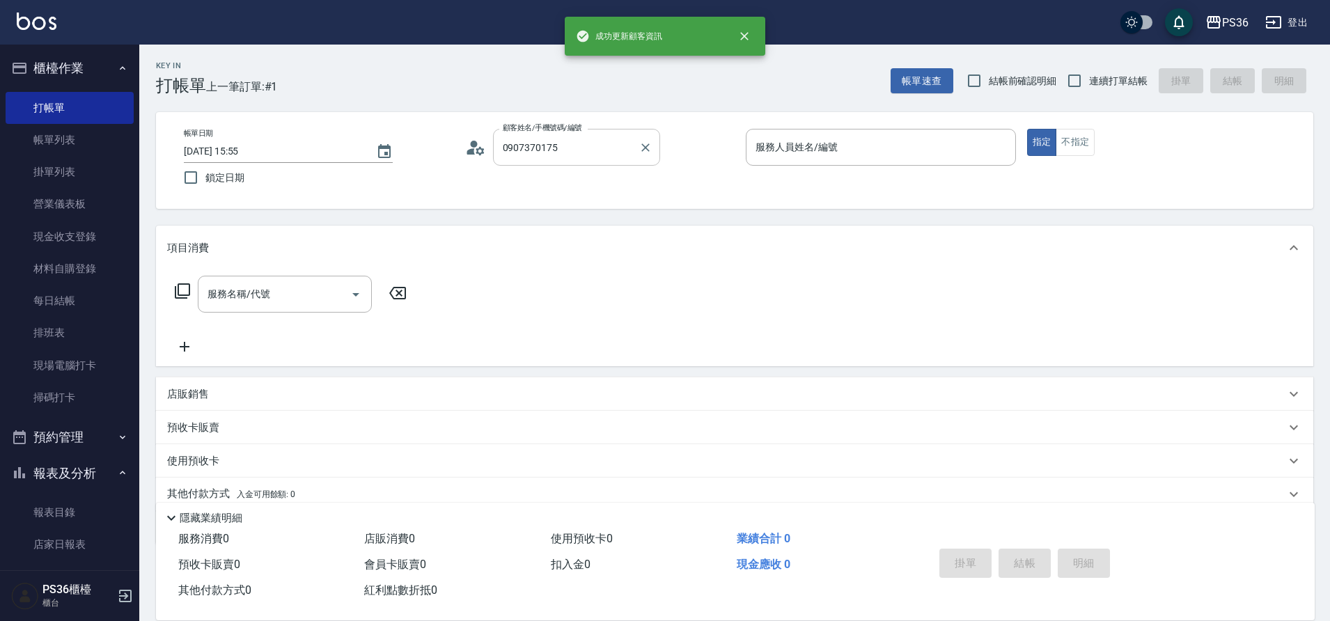
click at [574, 151] on input "0907370175" at bounding box center [566, 147] width 134 height 24
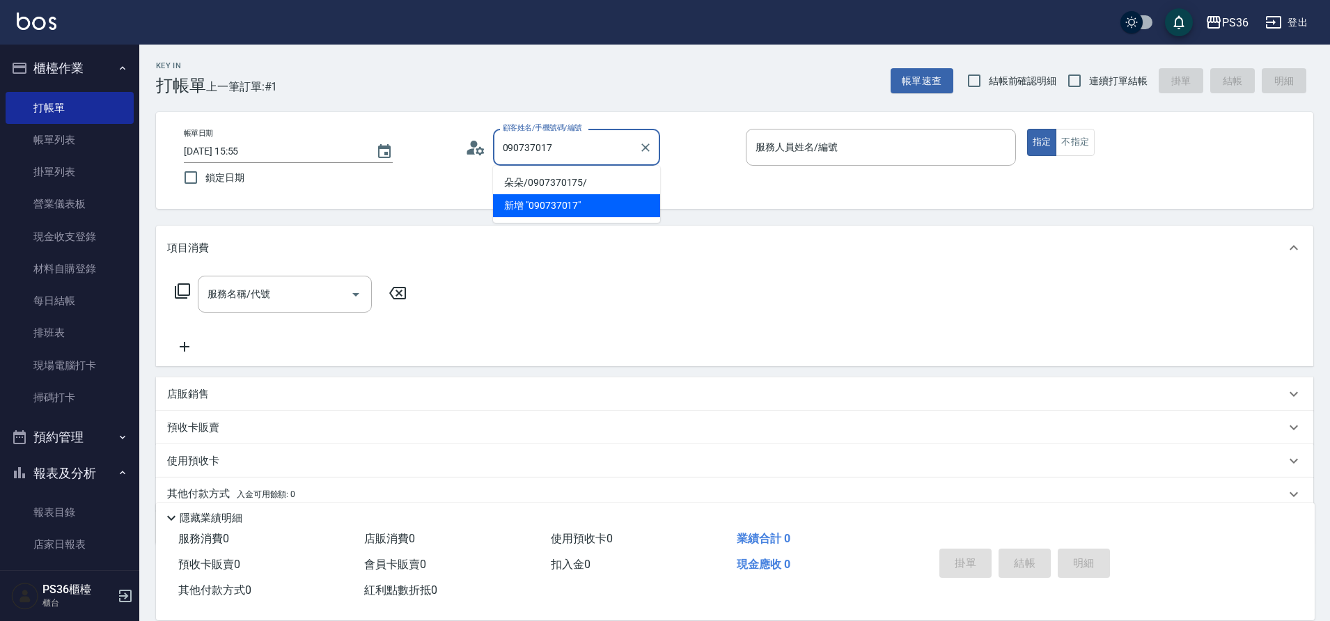
click at [586, 175] on li "朵朵/0907370175/" at bounding box center [576, 182] width 167 height 23
type input "朵朵/0907370175/"
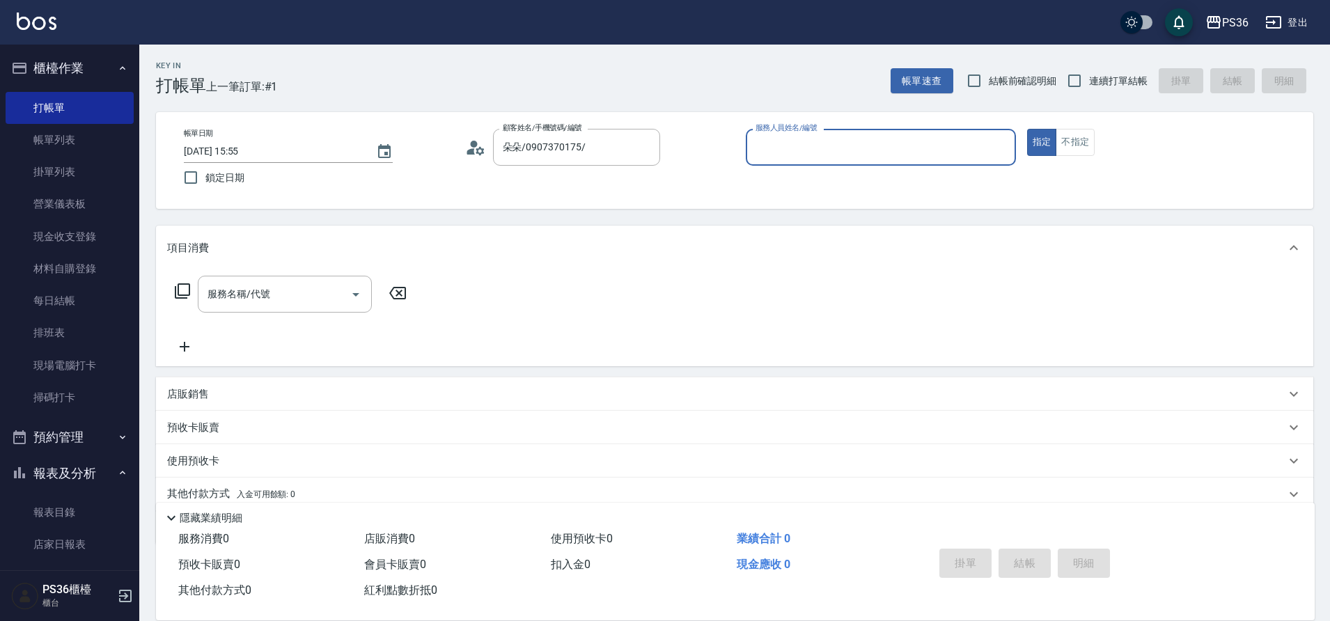
type input "小樂-0"
click at [179, 295] on icon at bounding box center [182, 290] width 15 height 15
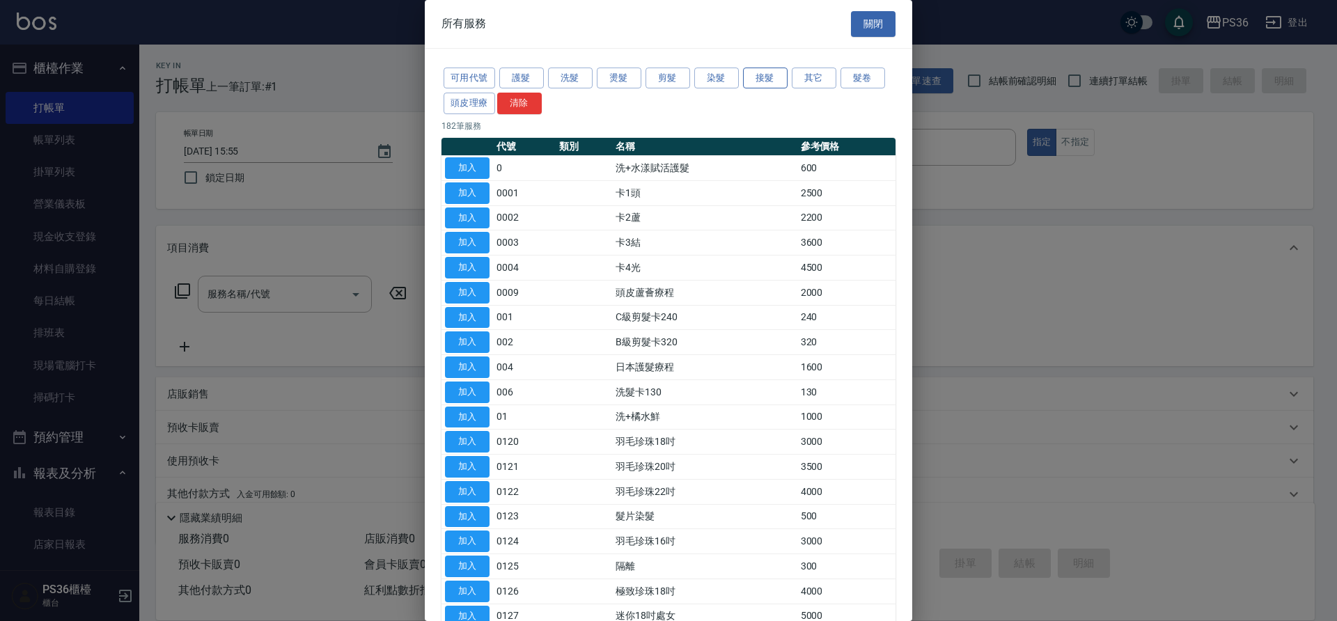
click at [749, 75] on button "接髮" at bounding box center [765, 79] width 45 height 22
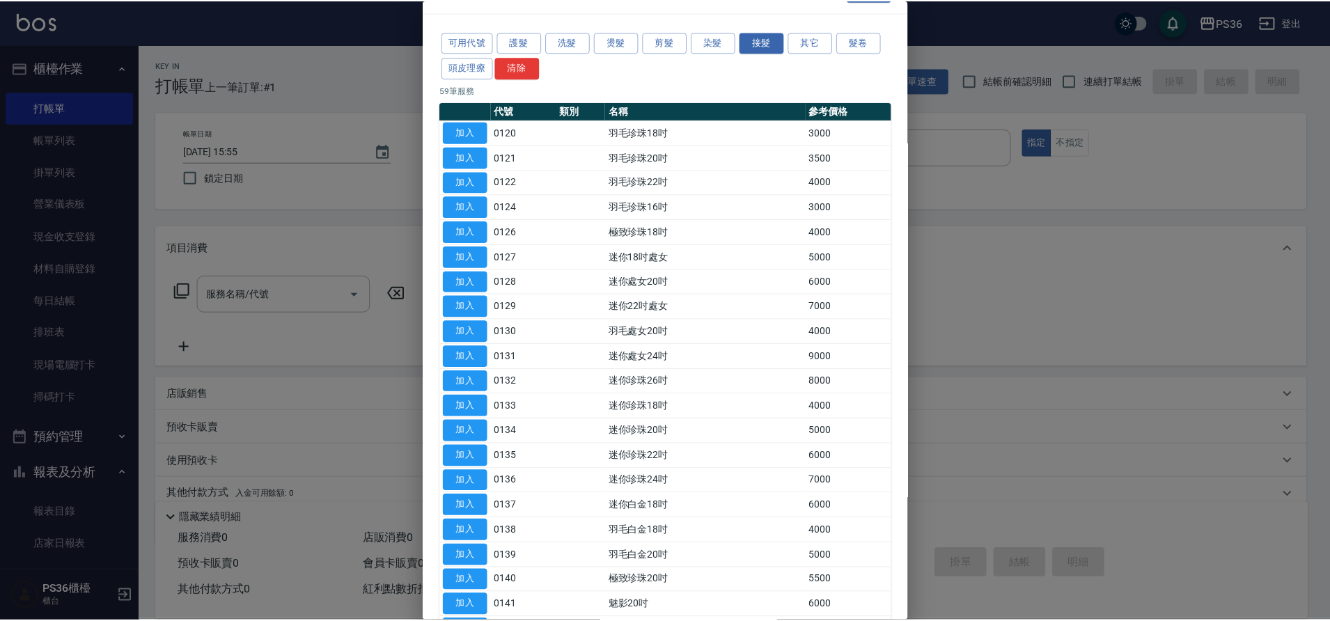
scroll to position [70, 0]
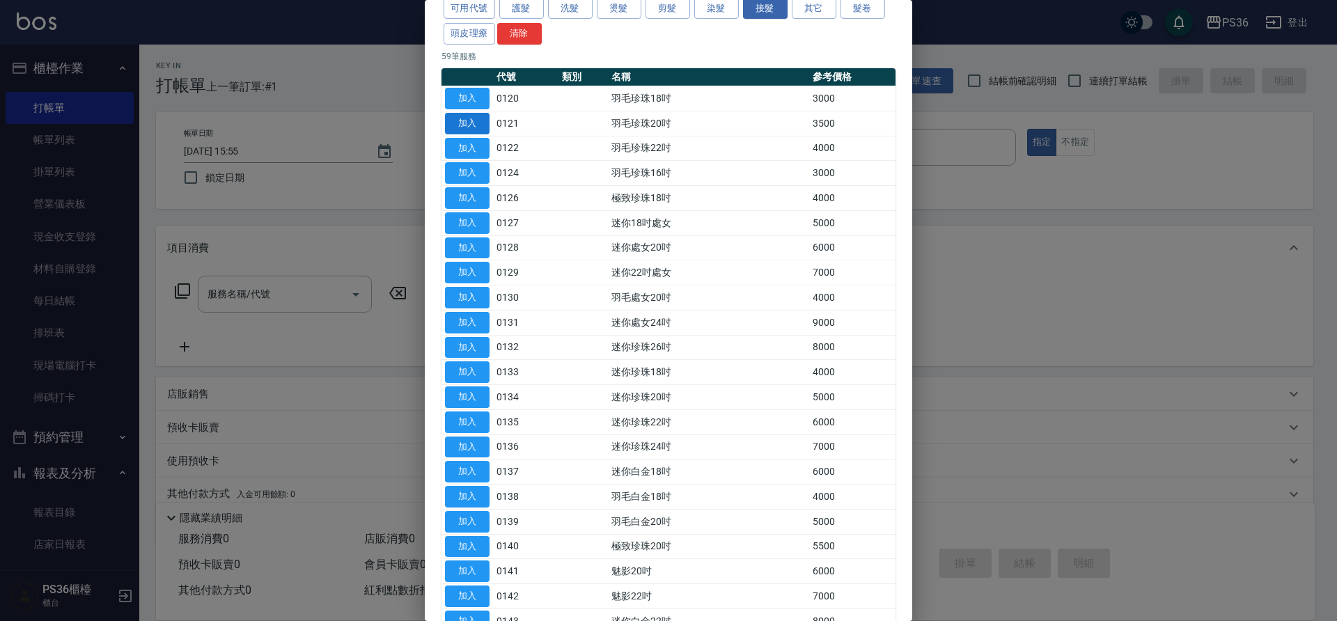
click at [474, 119] on button "加入" at bounding box center [467, 124] width 45 height 22
type input "羽毛珍珠20吋(0121)"
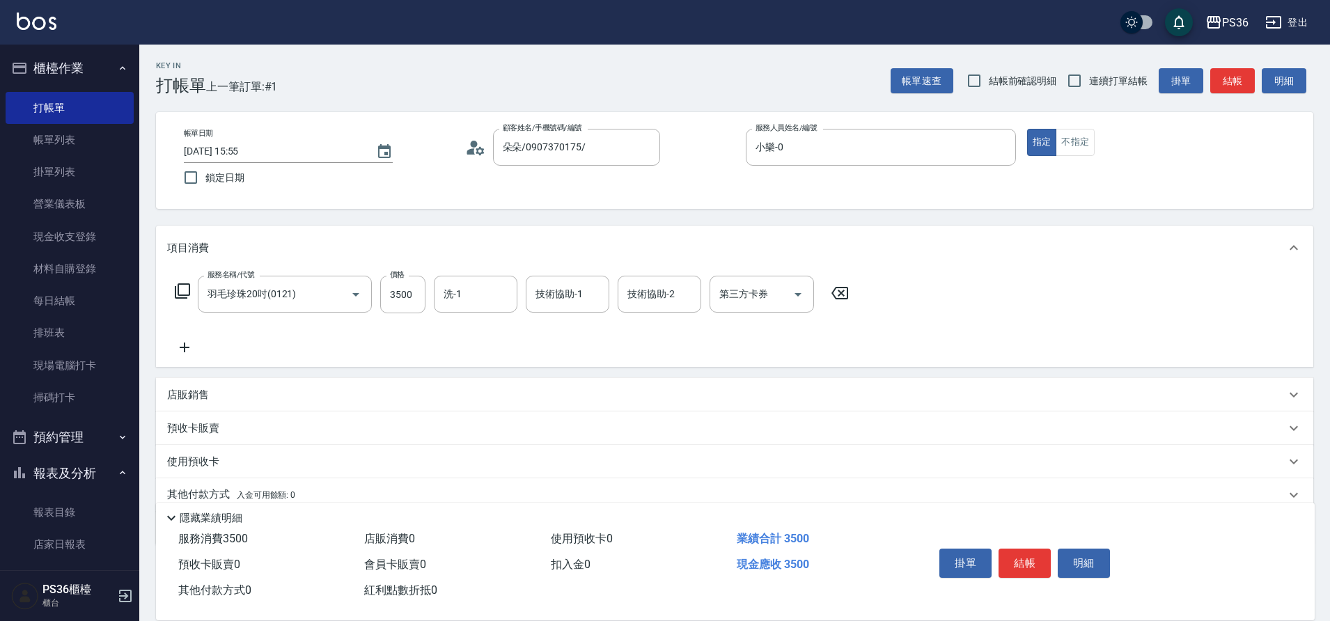
click at [198, 351] on icon at bounding box center [184, 347] width 35 height 17
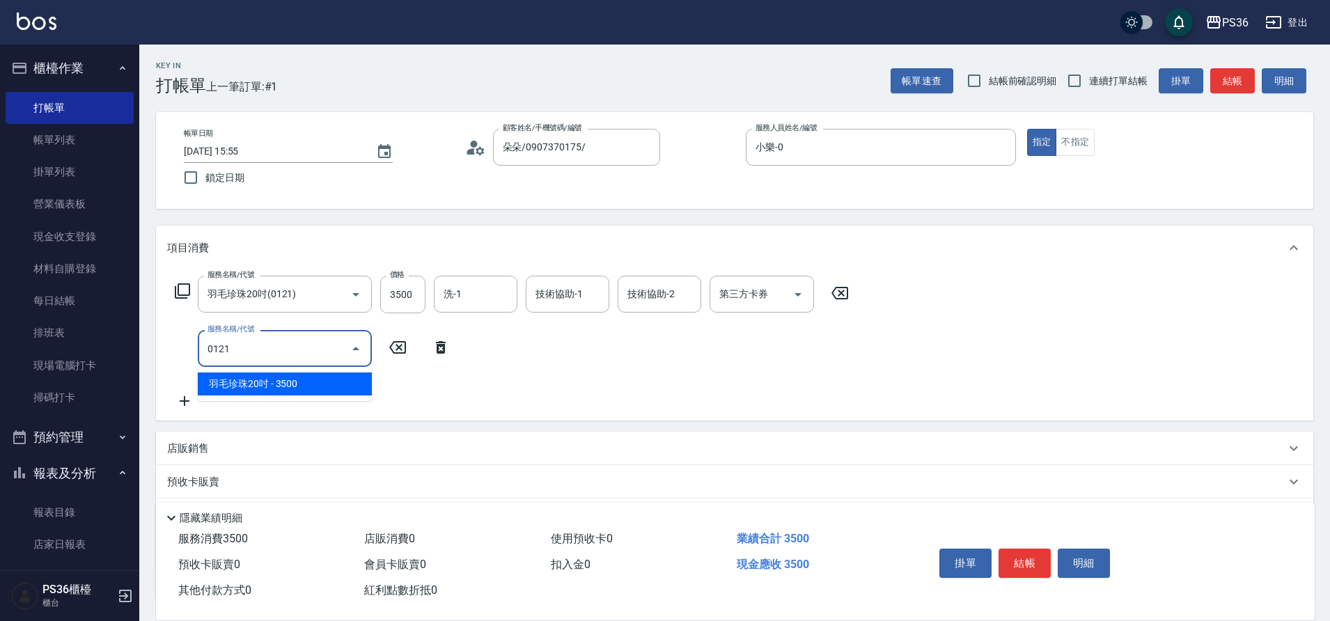
drag, startPoint x: 250, startPoint y: 379, endPoint x: 216, endPoint y: 391, distance: 36.1
click at [249, 379] on span "羽毛珍珠20吋 - 3500" at bounding box center [285, 384] width 174 height 23
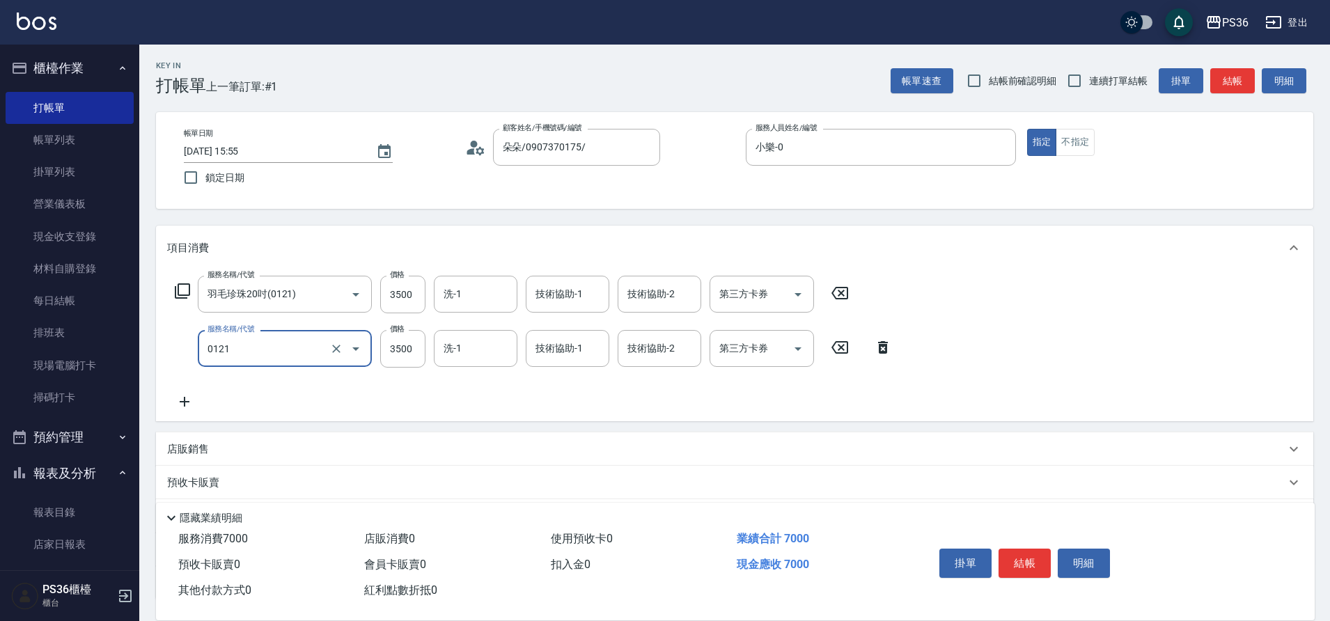
type input "羽毛珍珠20吋(0121)"
click at [179, 404] on icon at bounding box center [184, 401] width 35 height 17
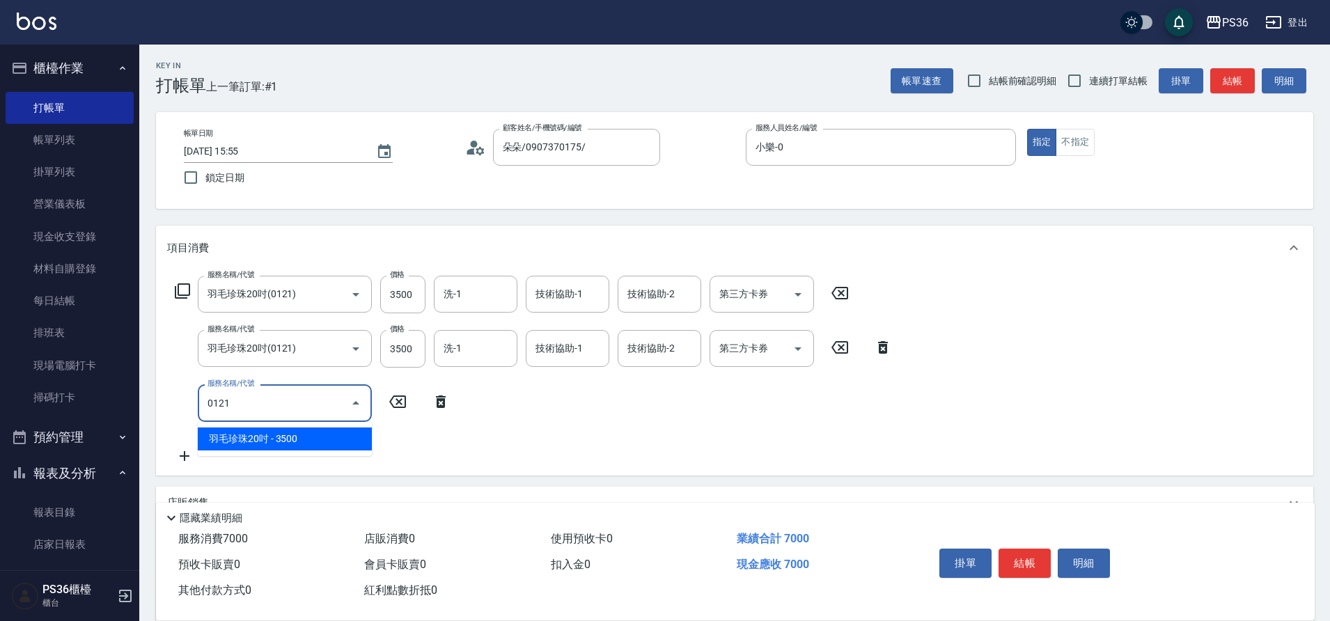
click at [236, 439] on span "羽毛珍珠20吋 - 3500" at bounding box center [285, 439] width 174 height 23
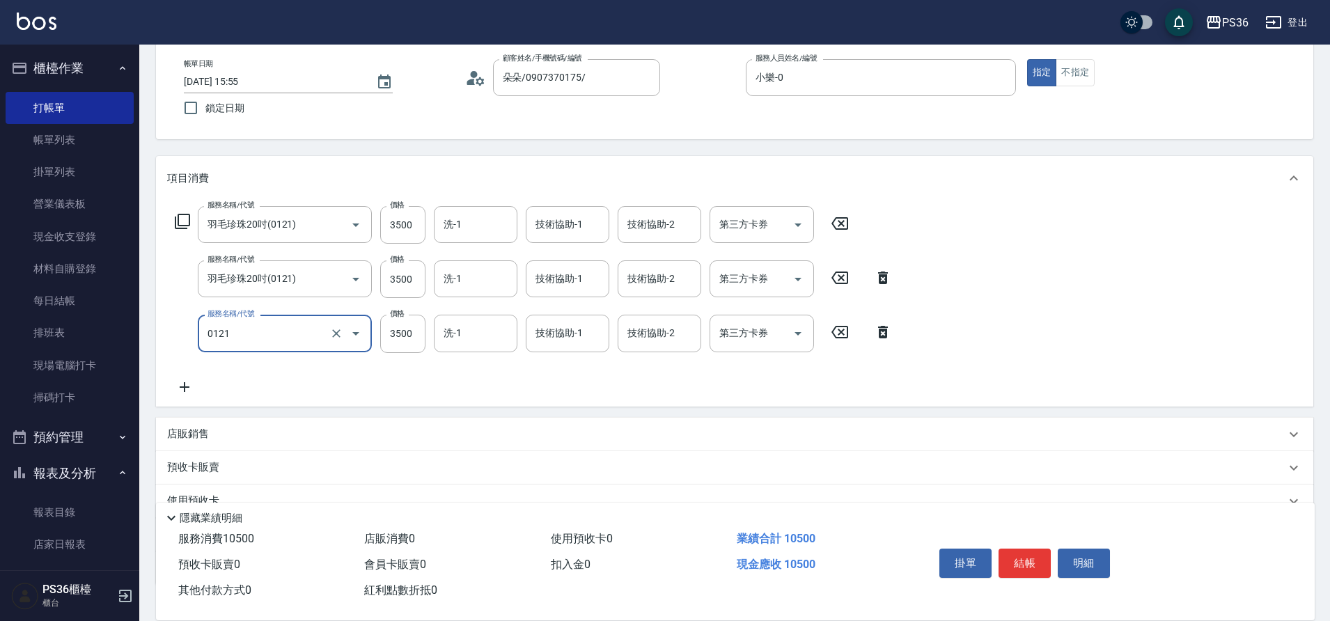
type input "羽毛珍珠20吋(0121)"
click at [183, 388] on icon at bounding box center [184, 387] width 35 height 17
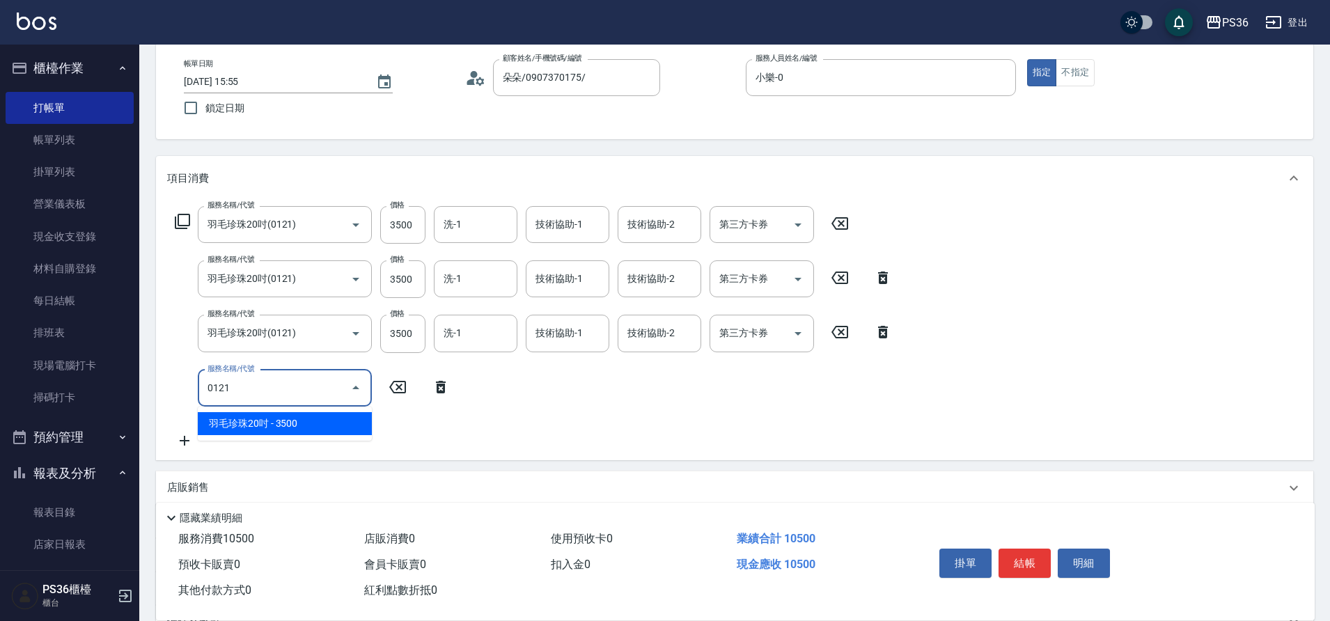
click at [262, 426] on span "羽毛珍珠20吋 - 3500" at bounding box center [285, 423] width 174 height 23
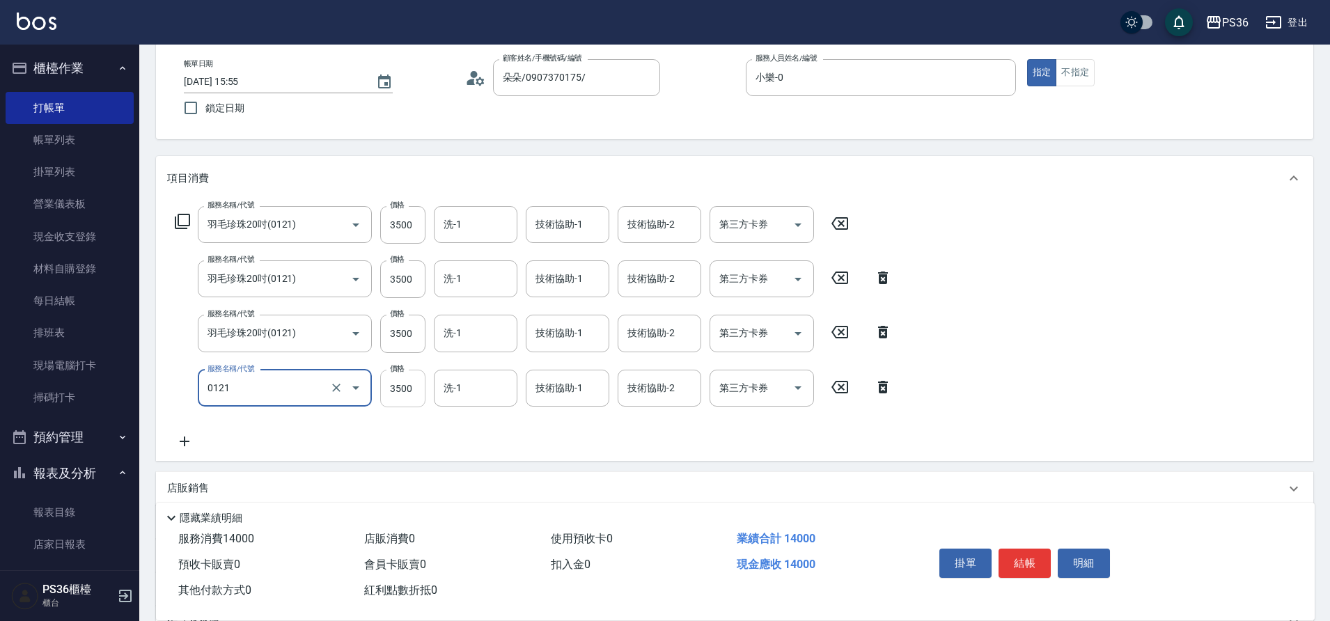
type input "羽毛珍珠20吋(0121)"
click at [403, 387] on input "3500" at bounding box center [402, 389] width 45 height 38
type input "3000"
click at [401, 336] on input "3500" at bounding box center [402, 334] width 45 height 38
type input "3000"
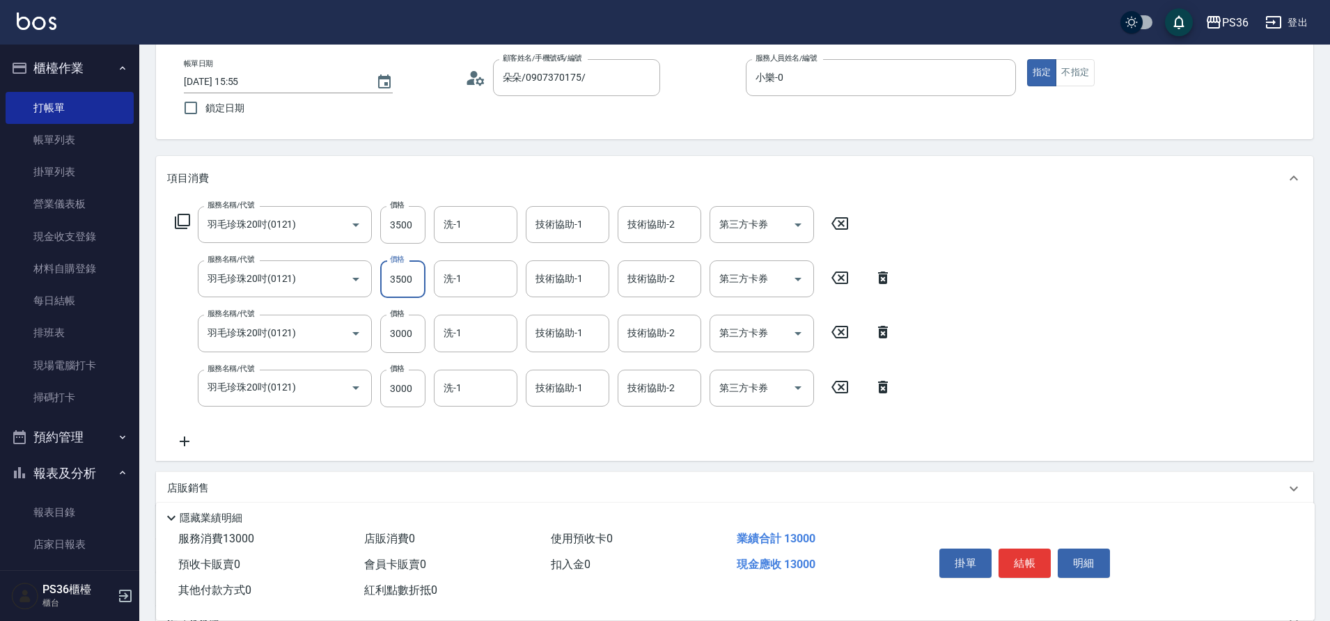
click at [400, 296] on input "3500" at bounding box center [402, 279] width 45 height 38
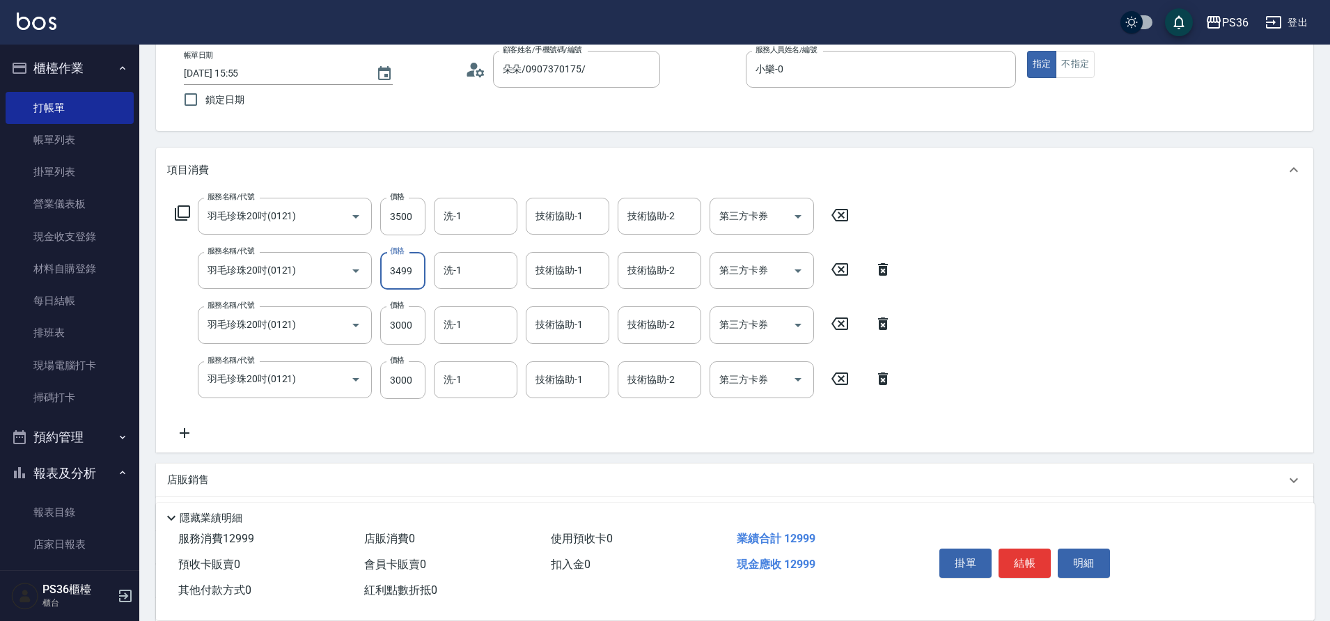
scroll to position [221, 0]
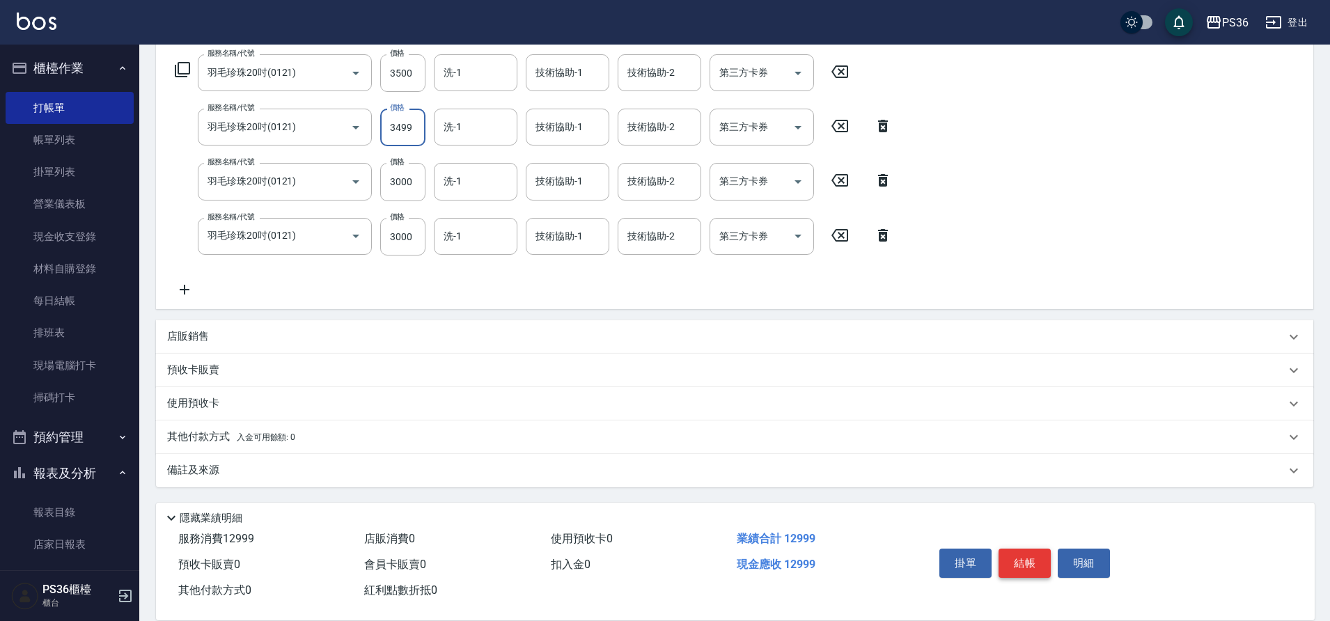
type input "3499"
click at [1011, 566] on button "結帳" at bounding box center [1025, 563] width 52 height 29
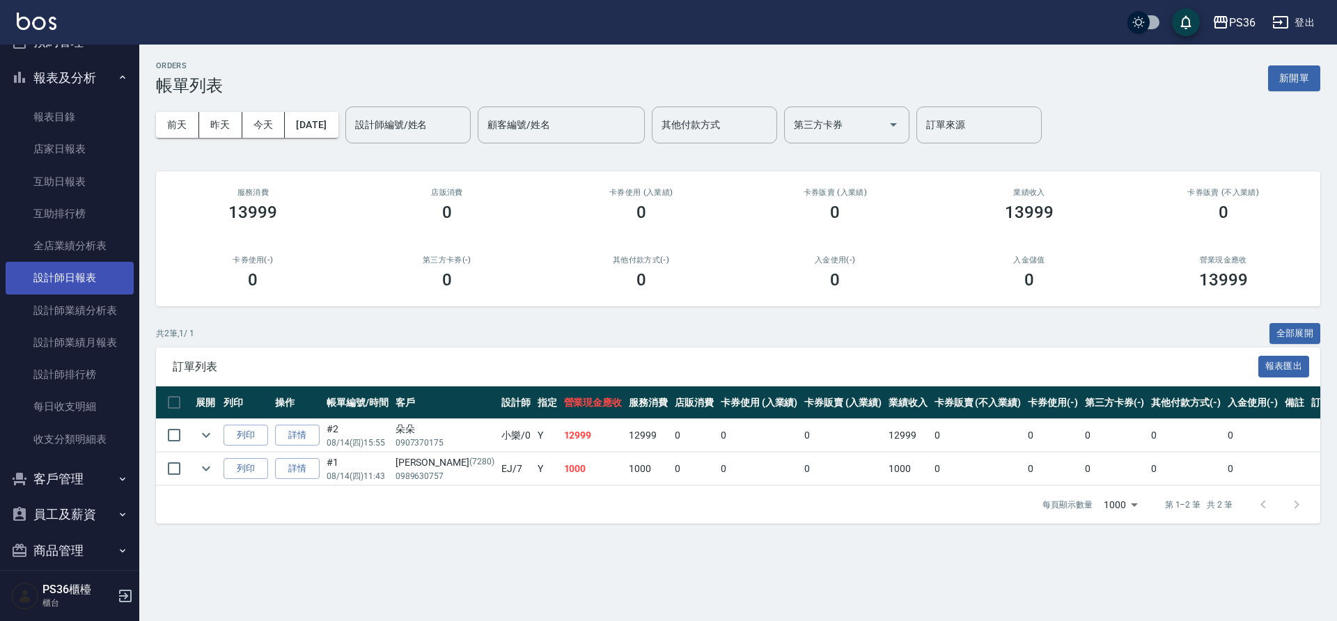
scroll to position [418, 0]
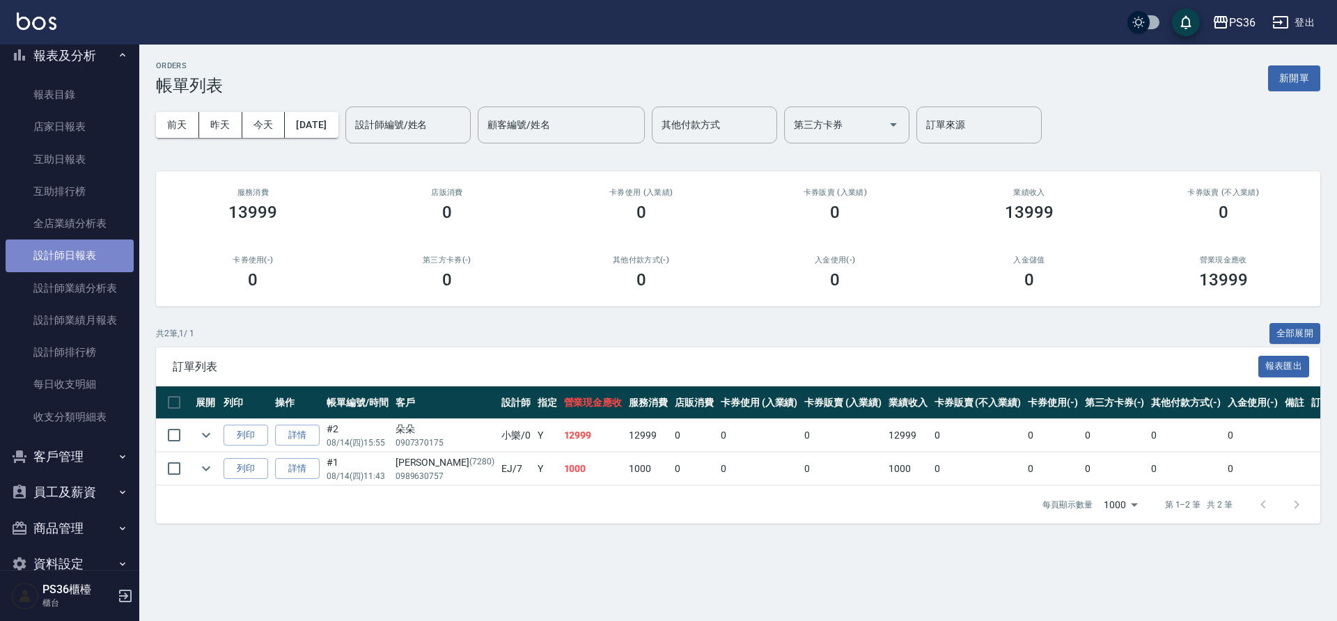
click at [102, 254] on link "設計師日報表" at bounding box center [70, 256] width 128 height 32
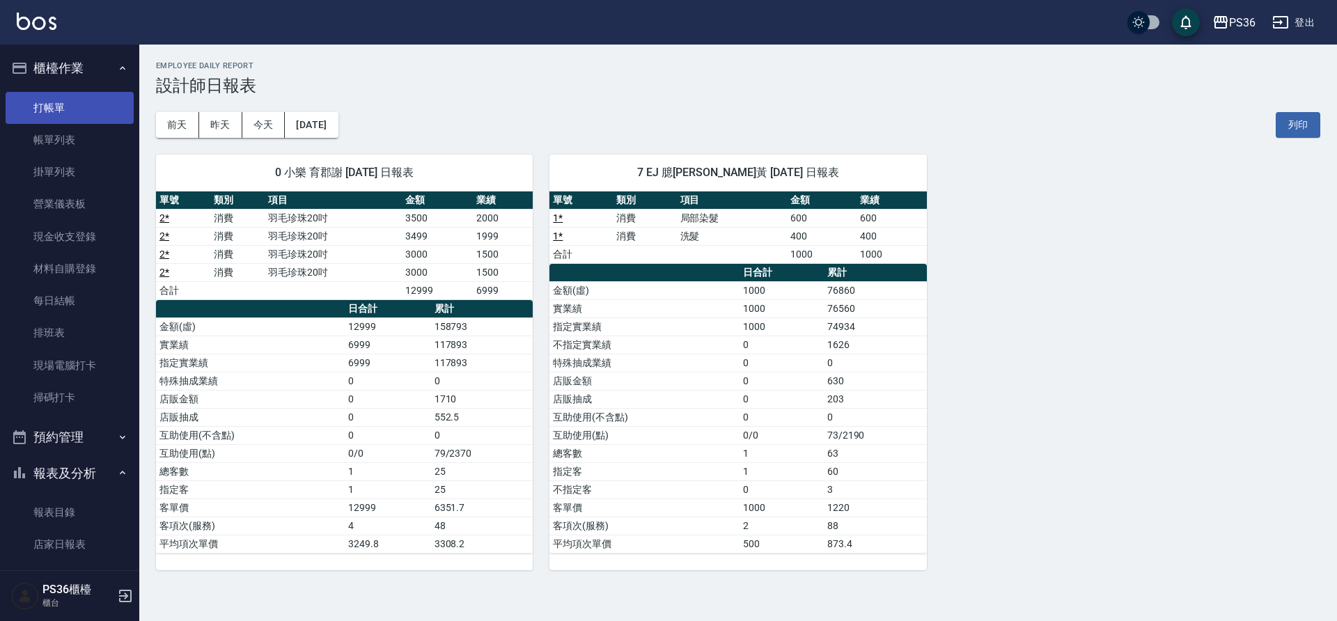
click at [84, 108] on link "打帳單" at bounding box center [70, 108] width 128 height 32
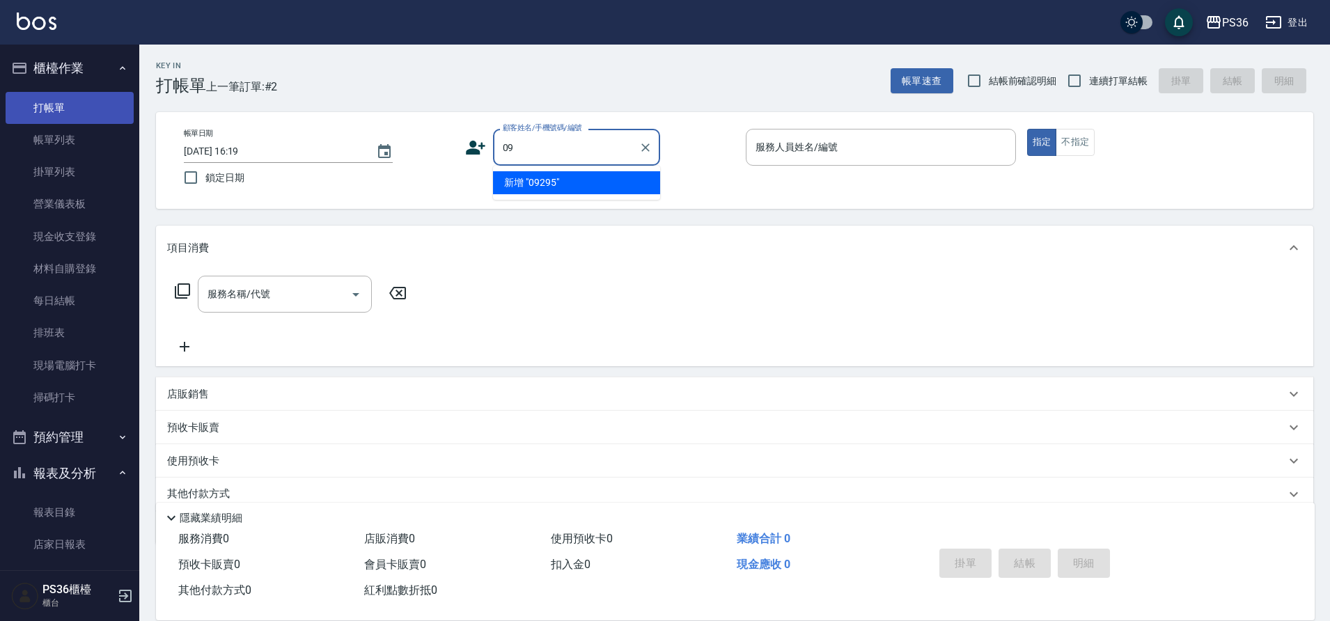
type input "0"
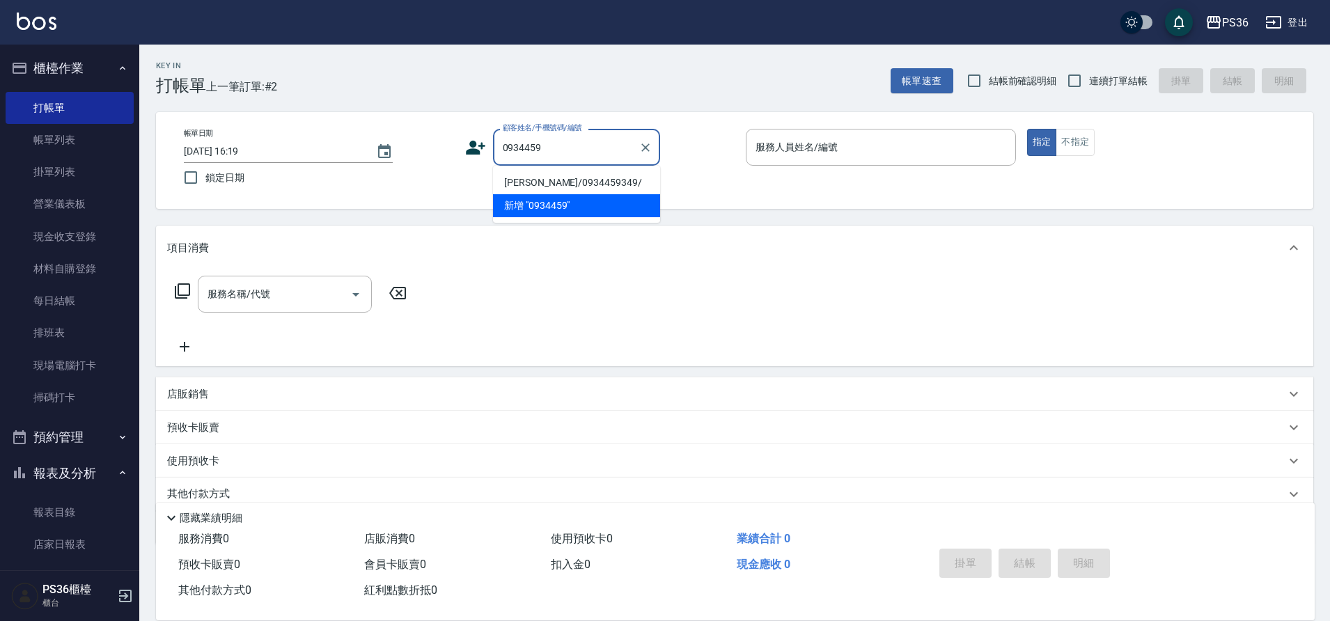
click at [602, 178] on li "[PERSON_NAME]/0934459349/" at bounding box center [576, 182] width 167 height 23
type input "[PERSON_NAME]/0934459349/"
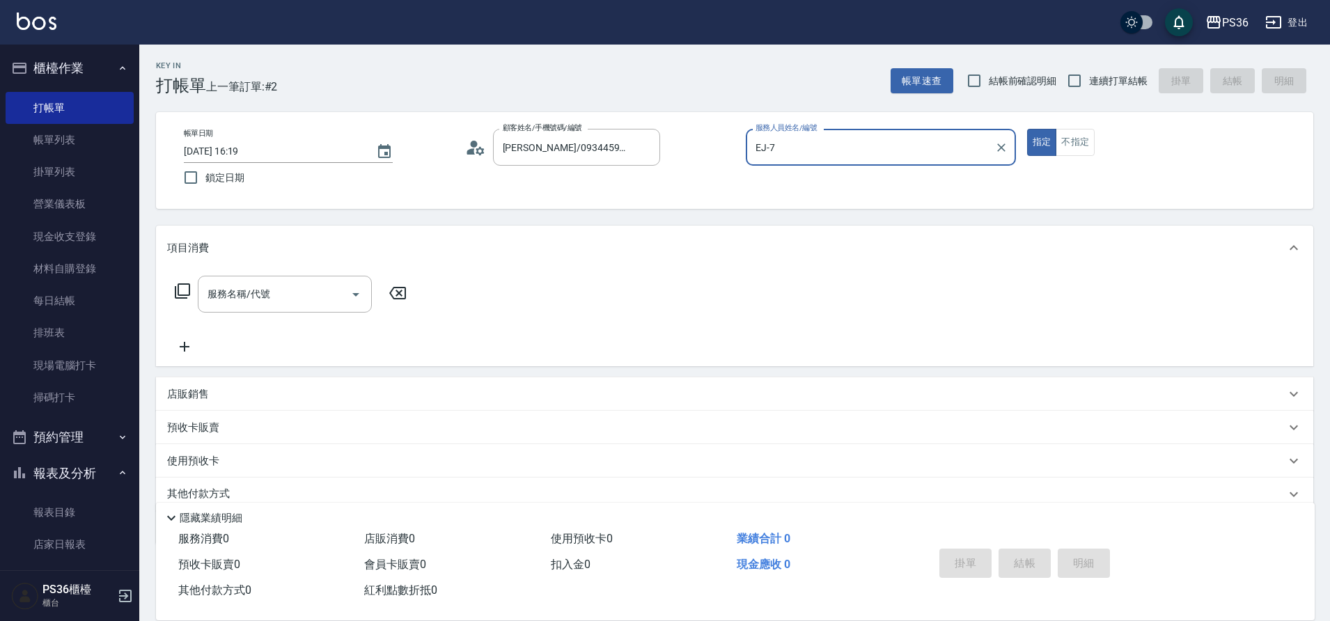
type input "EJ-7"
click at [281, 303] on input "服務名稱/代號" at bounding box center [274, 294] width 141 height 24
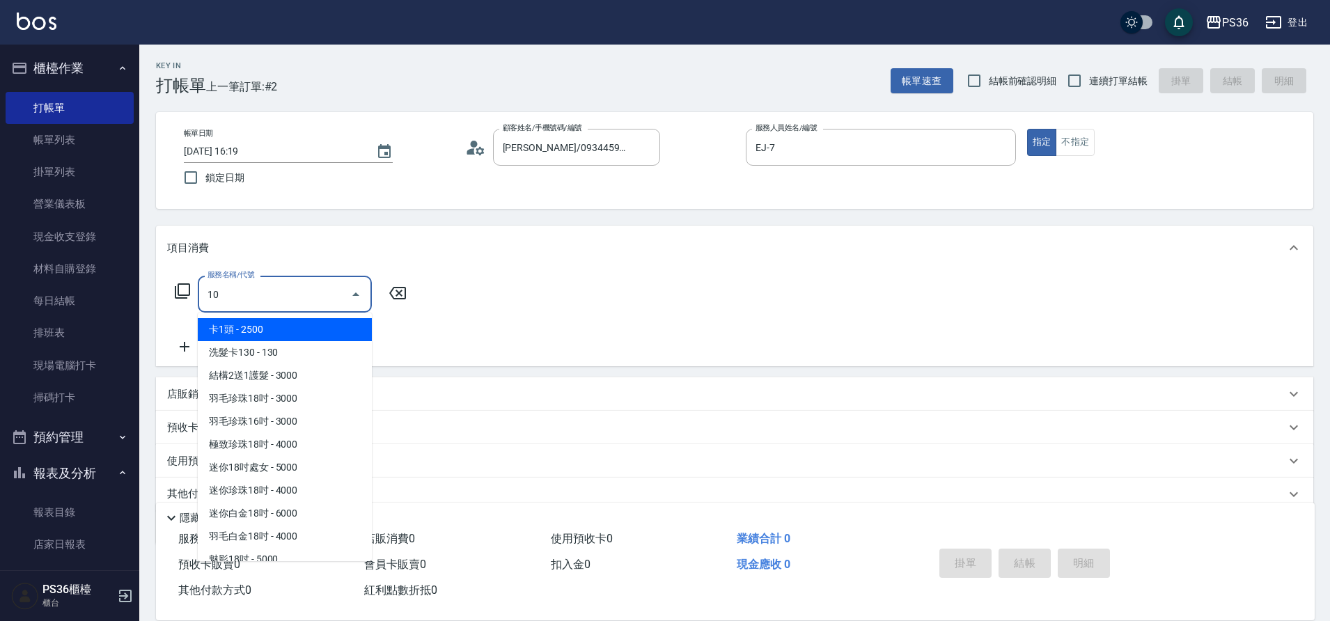
type input "101"
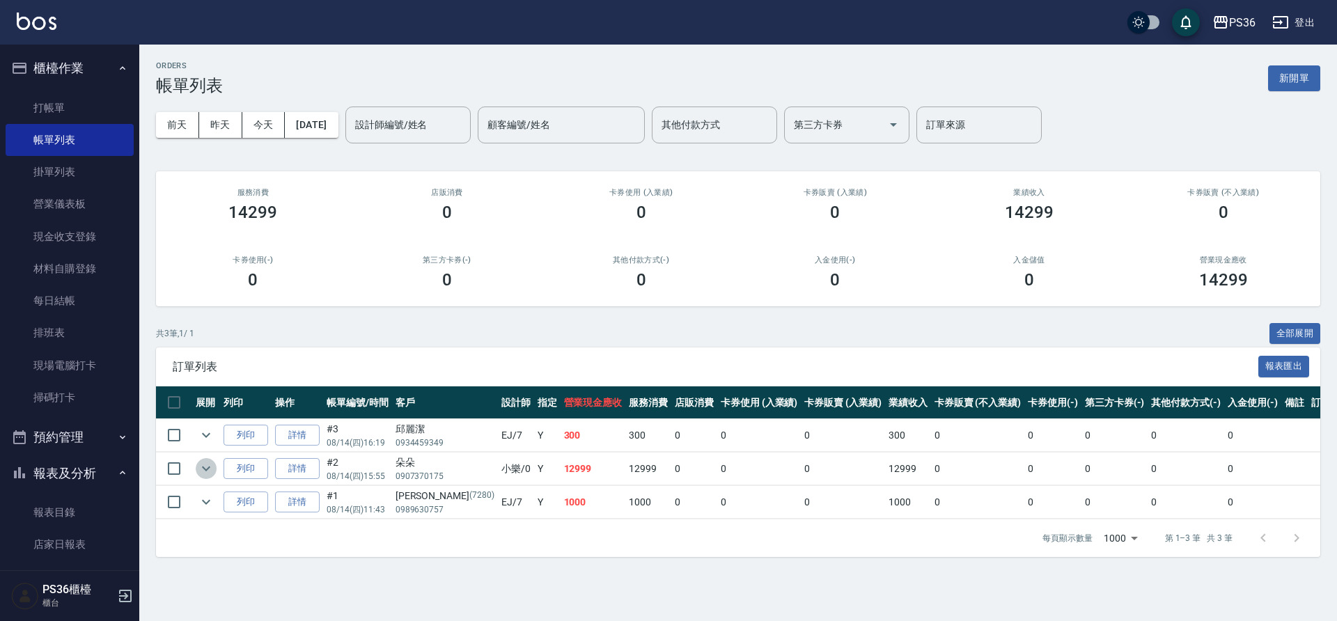
click at [200, 471] on icon "expand row" at bounding box center [206, 468] width 17 height 17
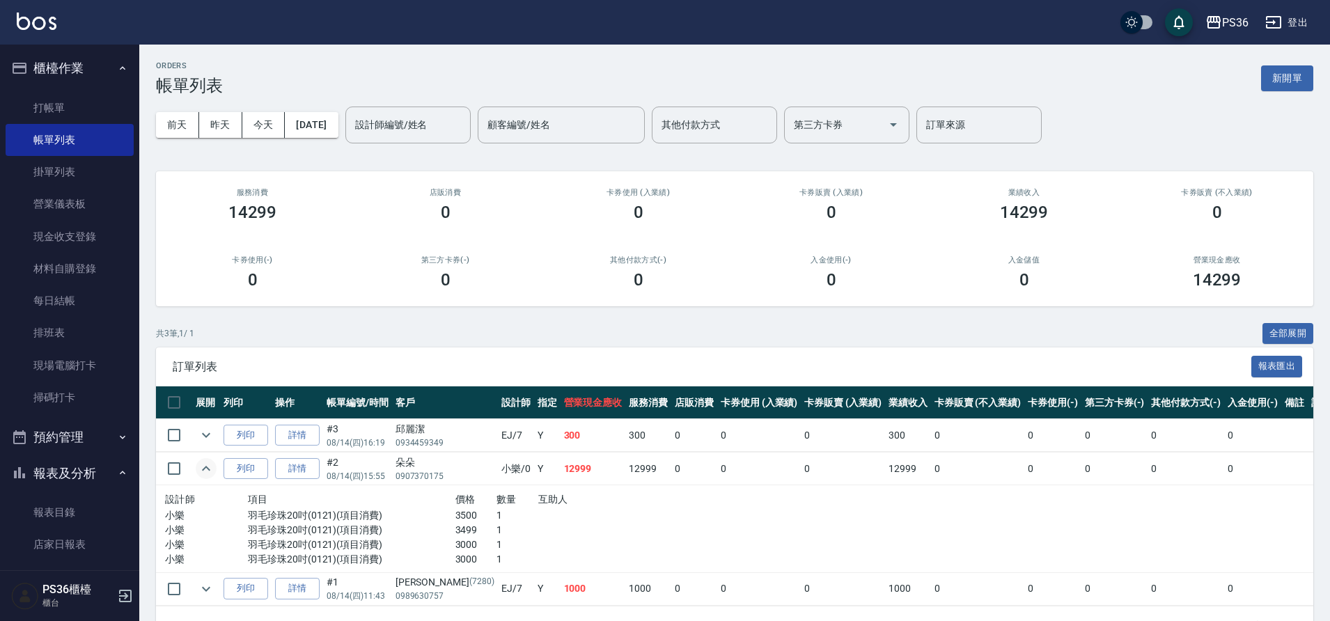
click at [200, 471] on icon "expand row" at bounding box center [206, 468] width 17 height 17
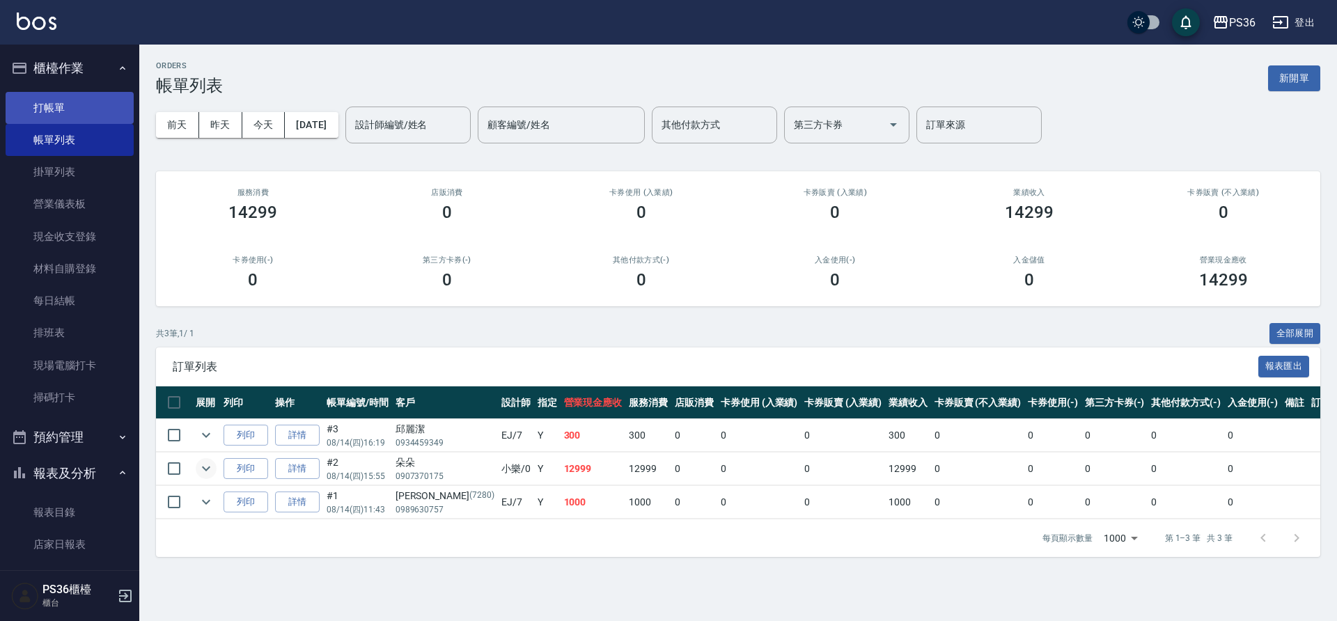
click at [79, 108] on link "打帳單" at bounding box center [70, 108] width 128 height 32
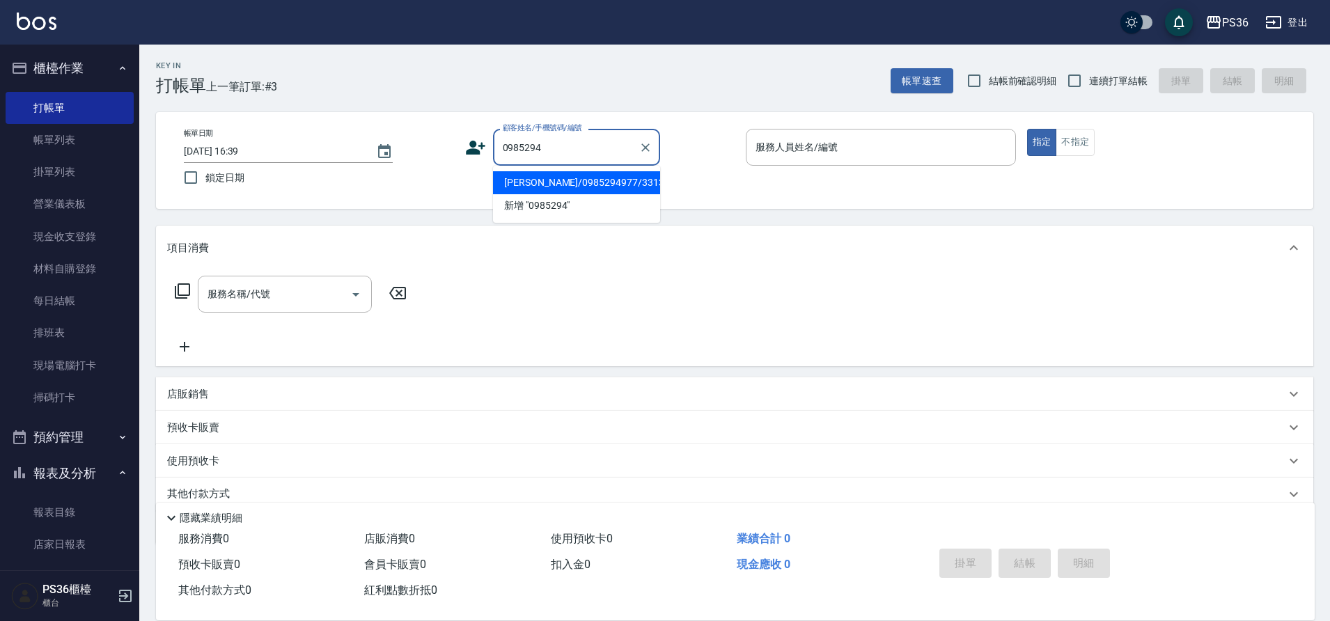
click at [511, 173] on li "[PERSON_NAME]/0985294977/331350" at bounding box center [576, 182] width 167 height 23
type input "[PERSON_NAME]/0985294977/331350"
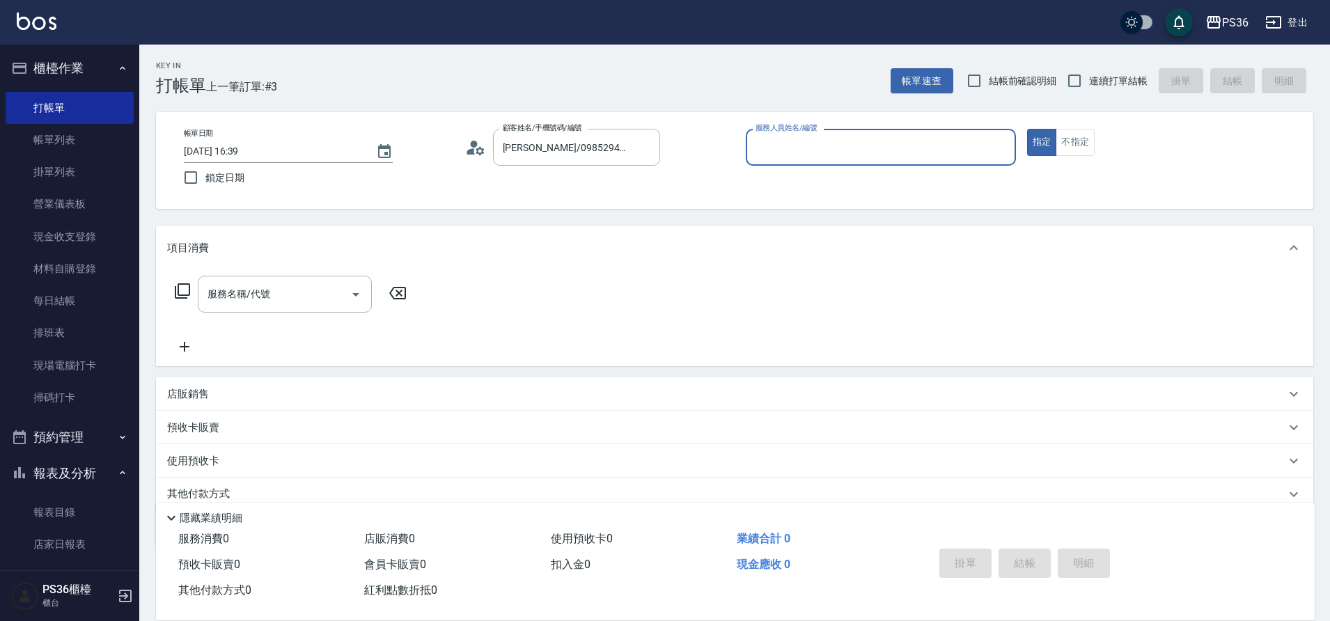
type input "[PERSON_NAME]-1"
click at [272, 279] on div "服務名稱/代號" at bounding box center [285, 294] width 174 height 37
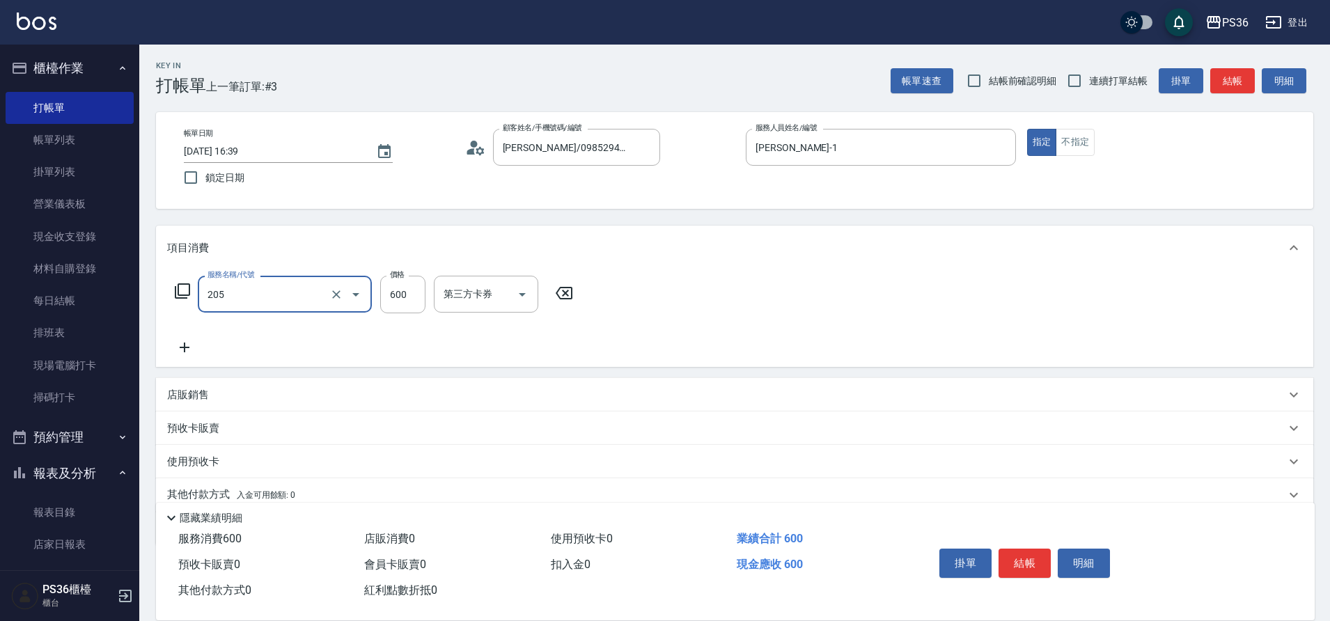
type input "A級洗剪(205)"
click at [1037, 571] on button "結帳" at bounding box center [1025, 563] width 52 height 29
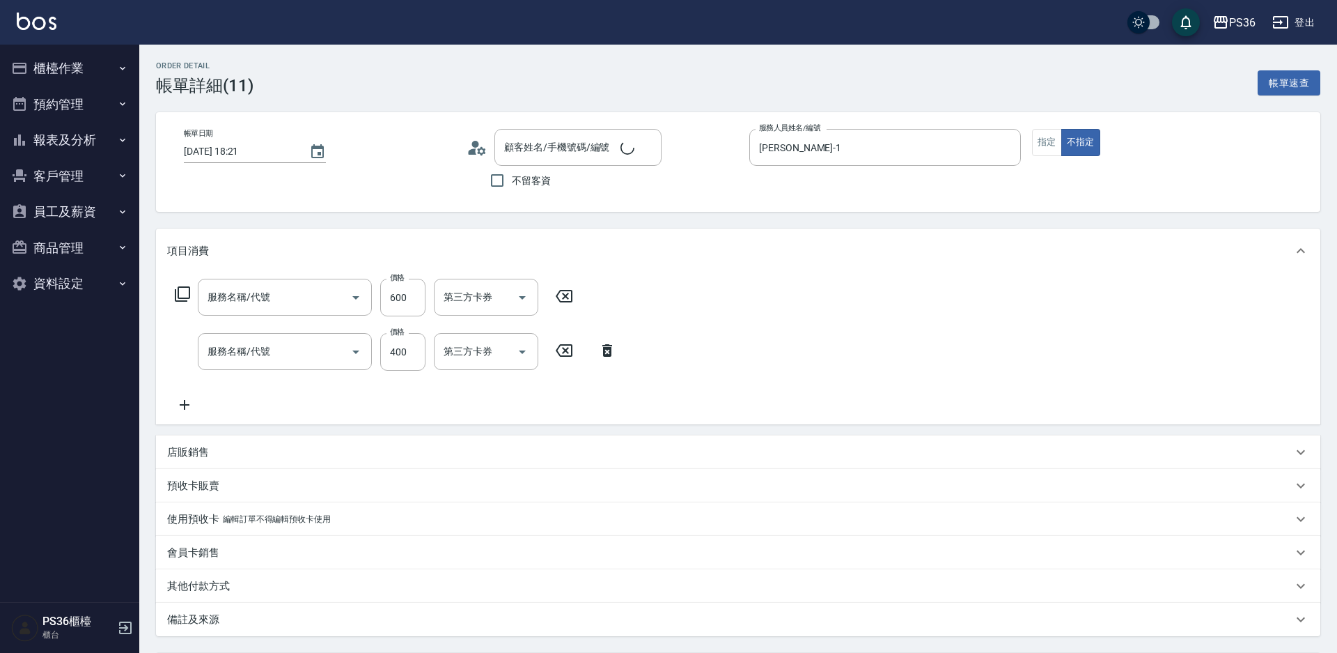
type input "[DATE] 18:21"
type input "[PERSON_NAME]-1"
type input "精油洗髮+去角質(110)"
type input "C級洗剪(201)"
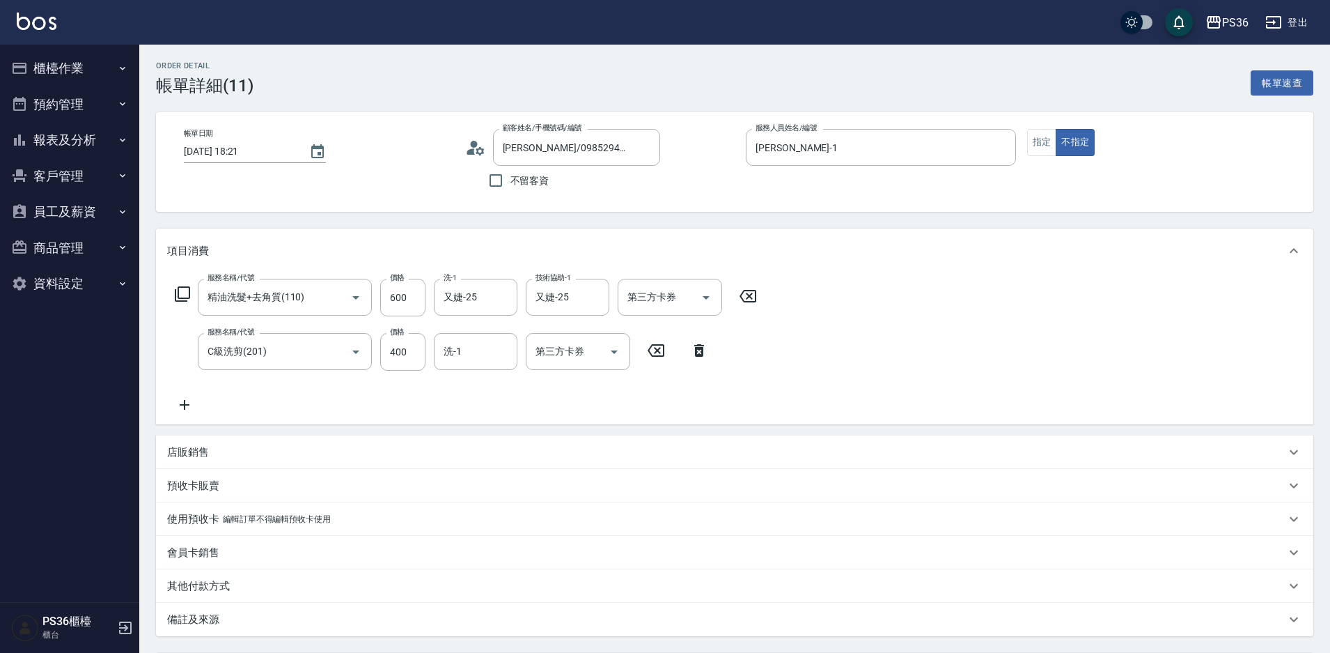
type input "[PERSON_NAME]/0985294977/331350"
